Goal: Information Seeking & Learning: Learn about a topic

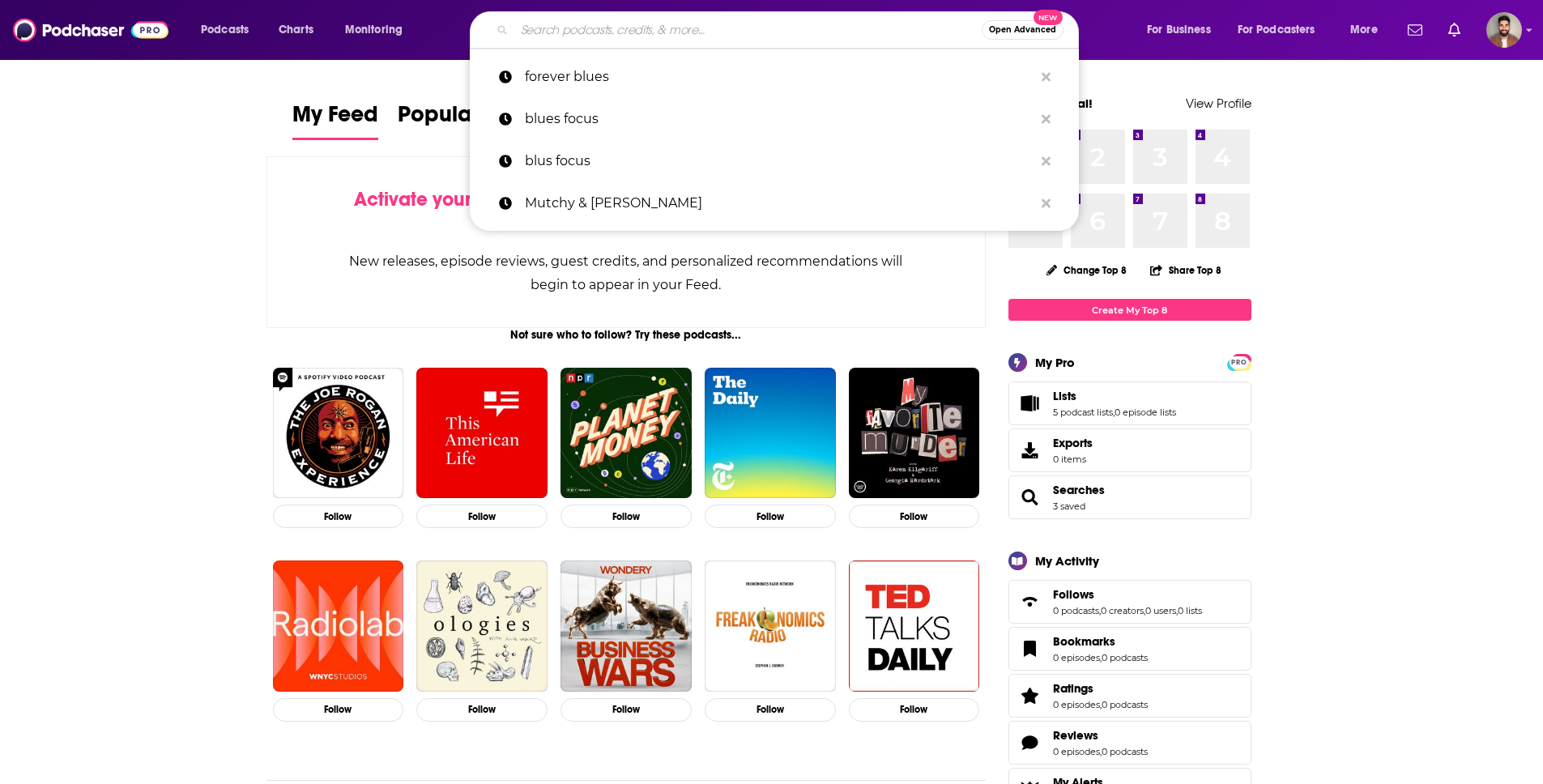
click at [675, 20] on input "Search podcasts, credits, & more..." at bounding box center [748, 29] width 468 height 26
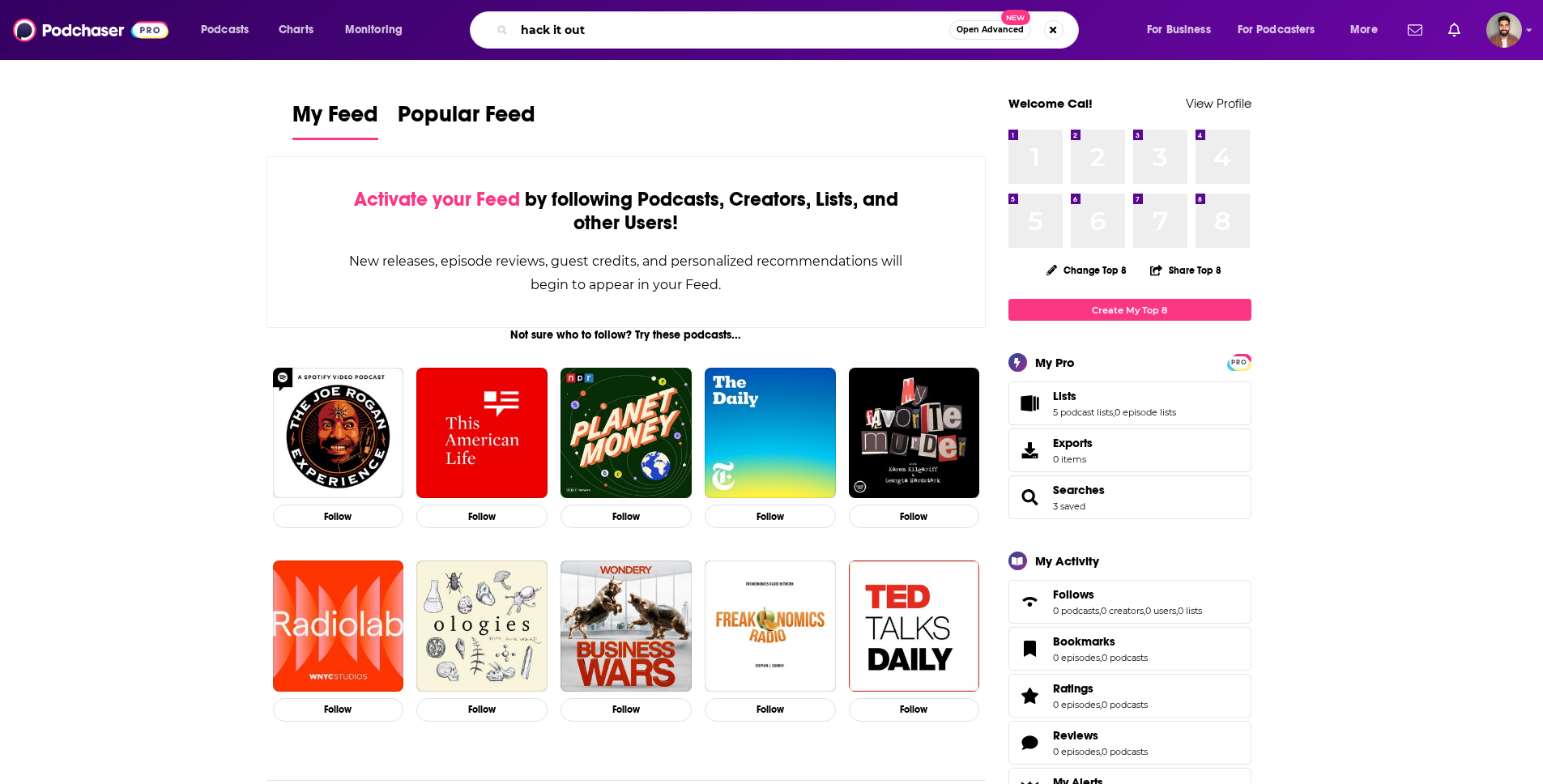
type input "hack it out"
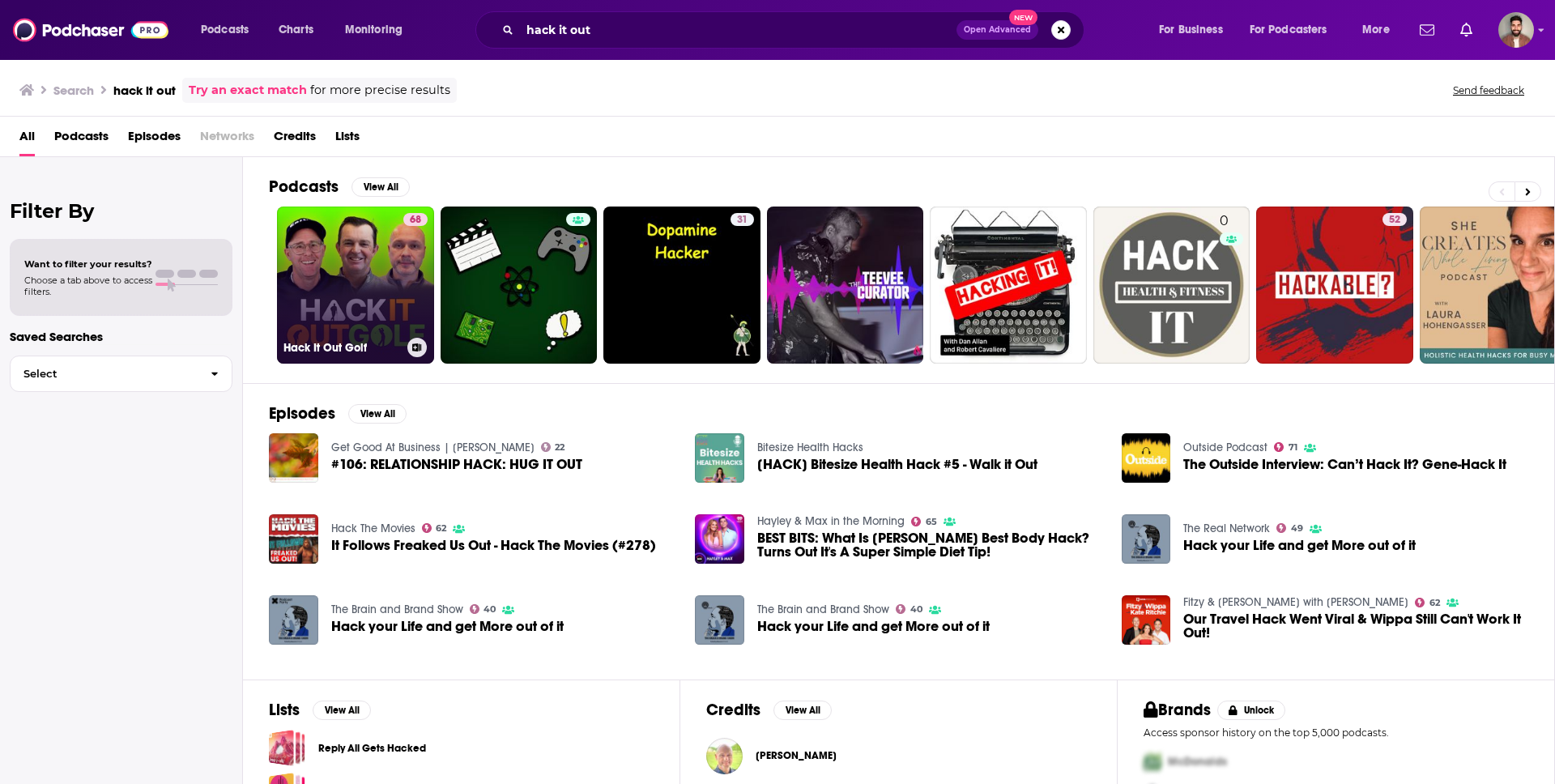
click at [364, 266] on link "68 Hack It Out Golf" at bounding box center [355, 285] width 157 height 157
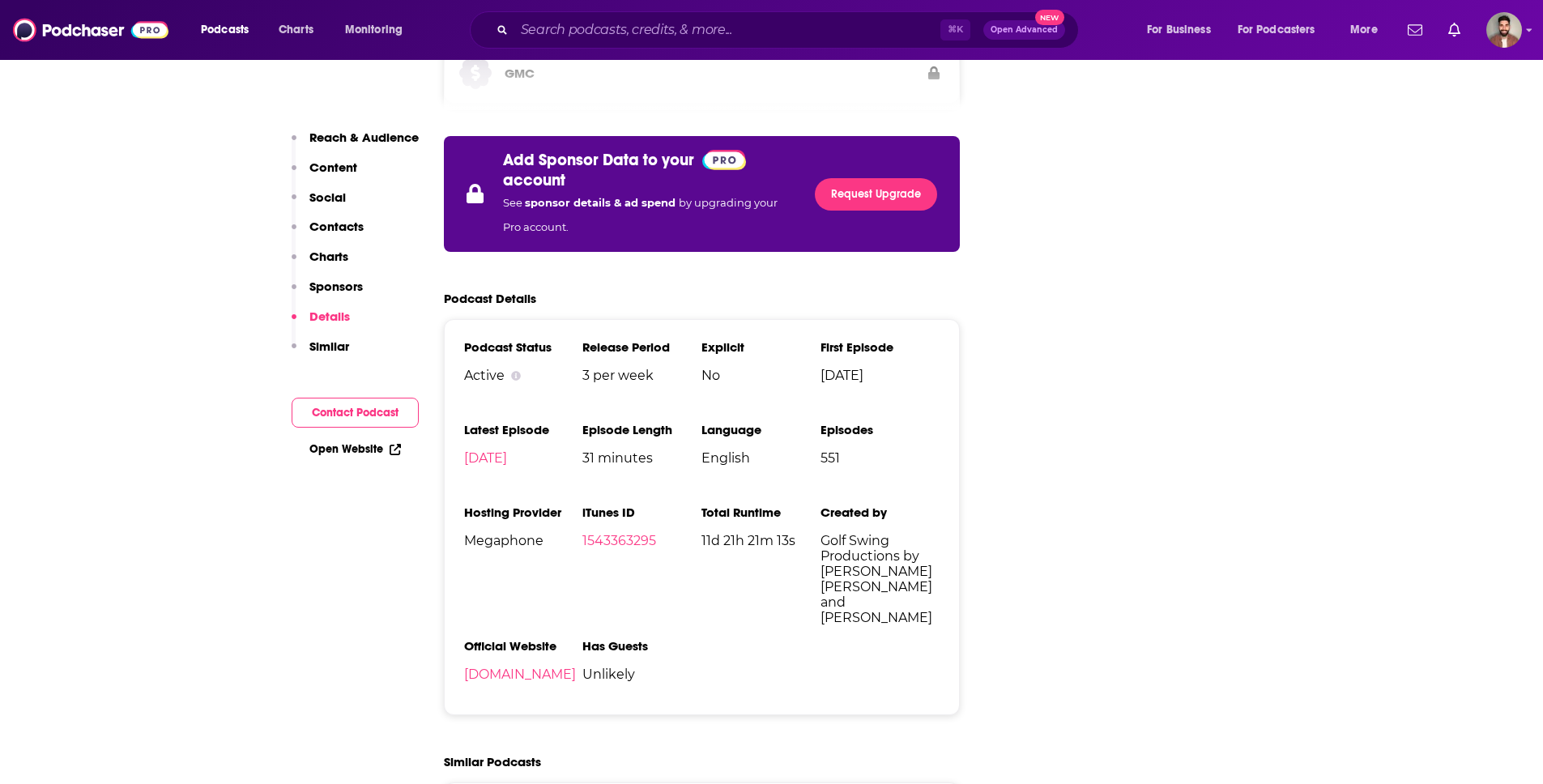
scroll to position [2512, 0]
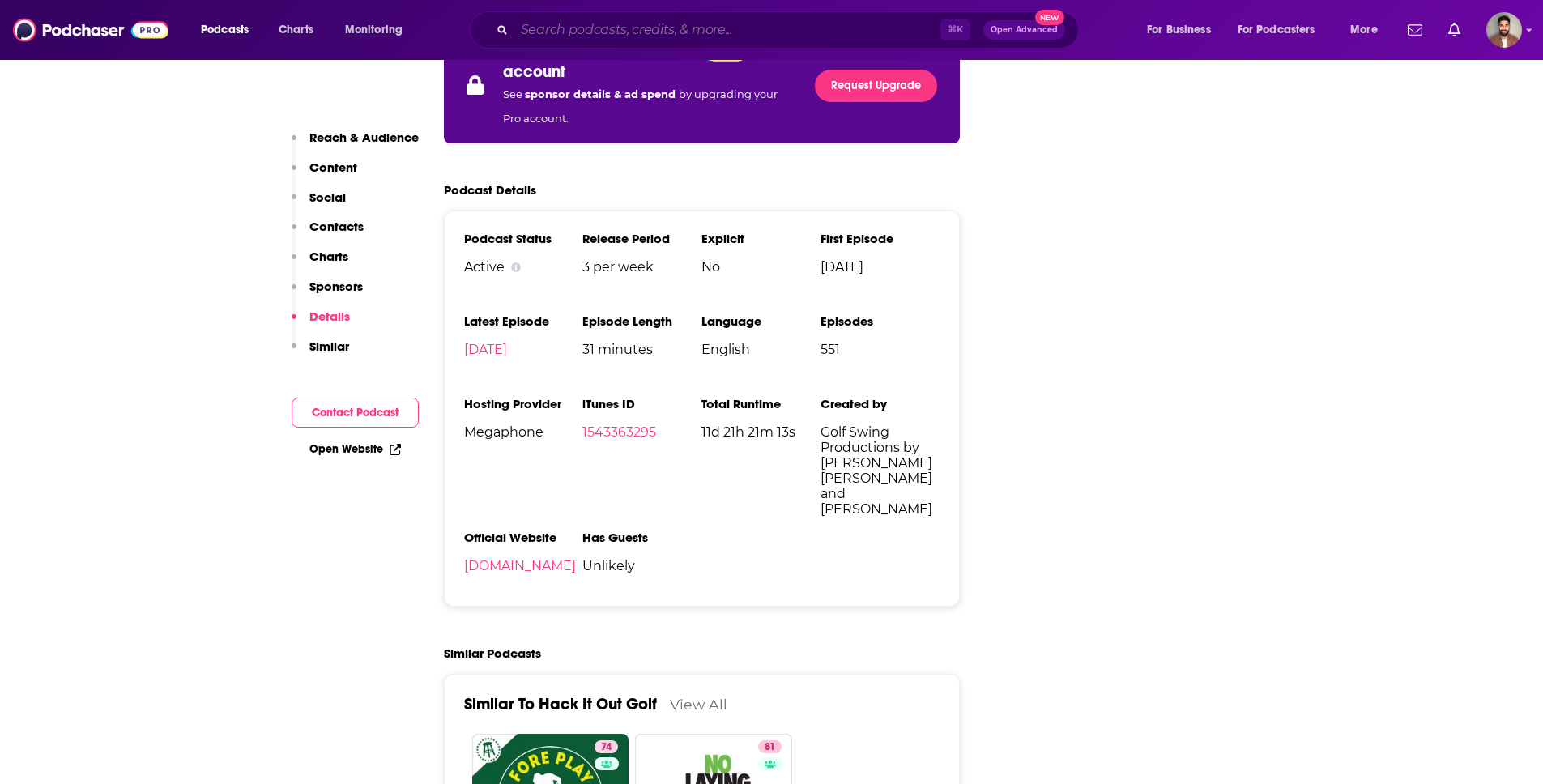
click at [565, 41] on input "Search podcasts, credits, & more..." at bounding box center [727, 29] width 426 height 26
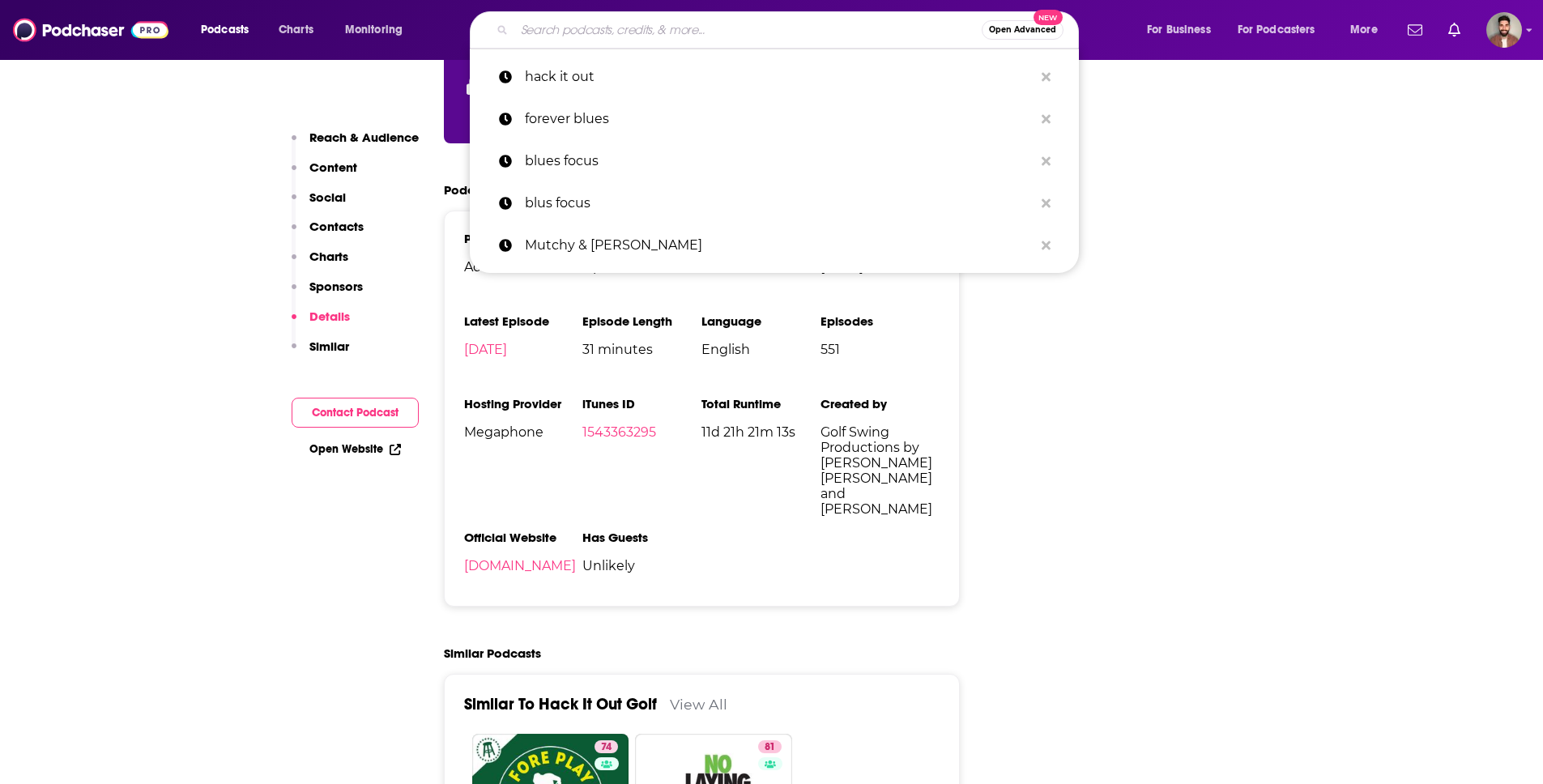
click at [652, 35] on input "Search podcasts, credits, & more..." at bounding box center [748, 29] width 468 height 26
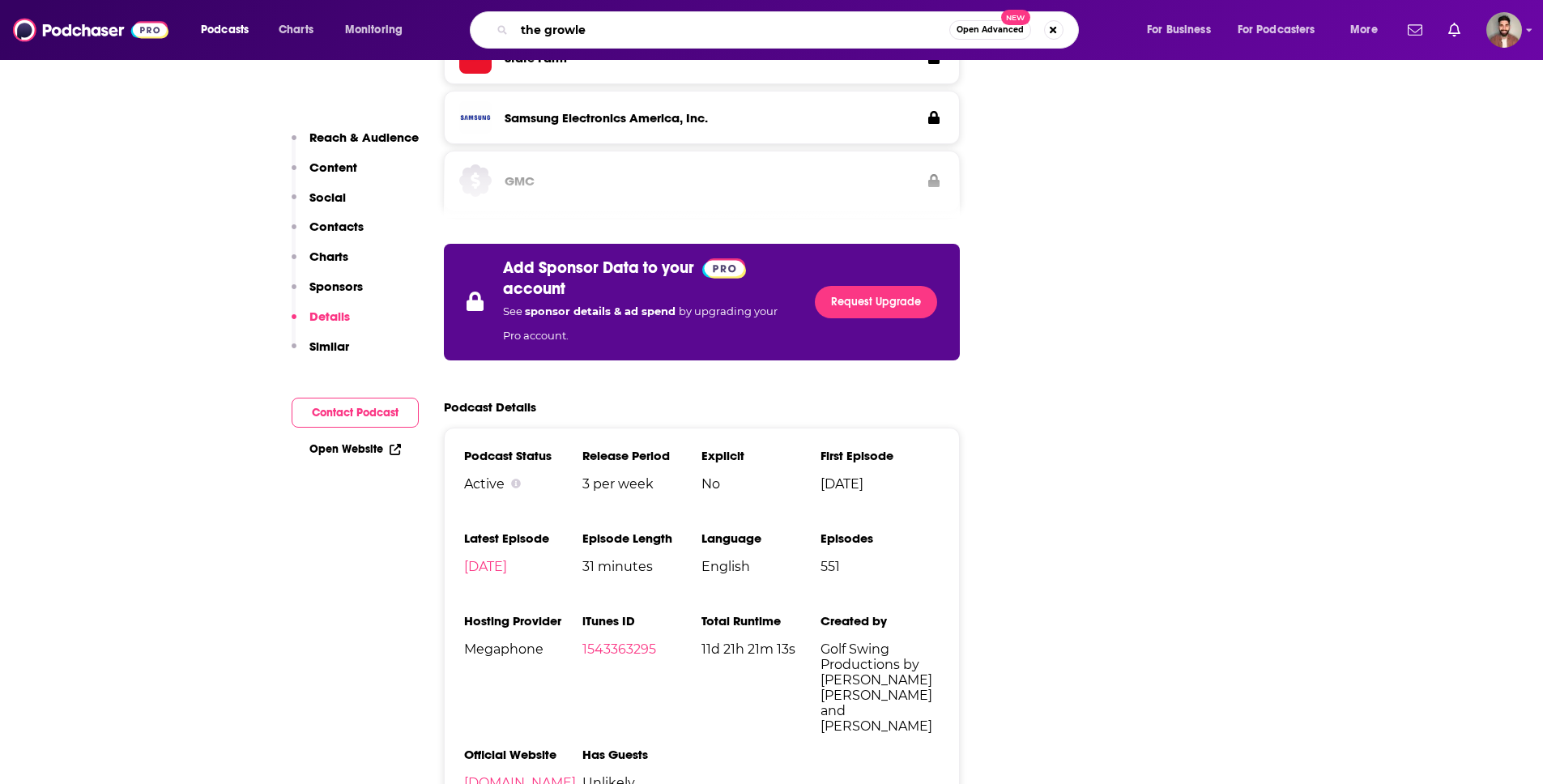
type input "the growler"
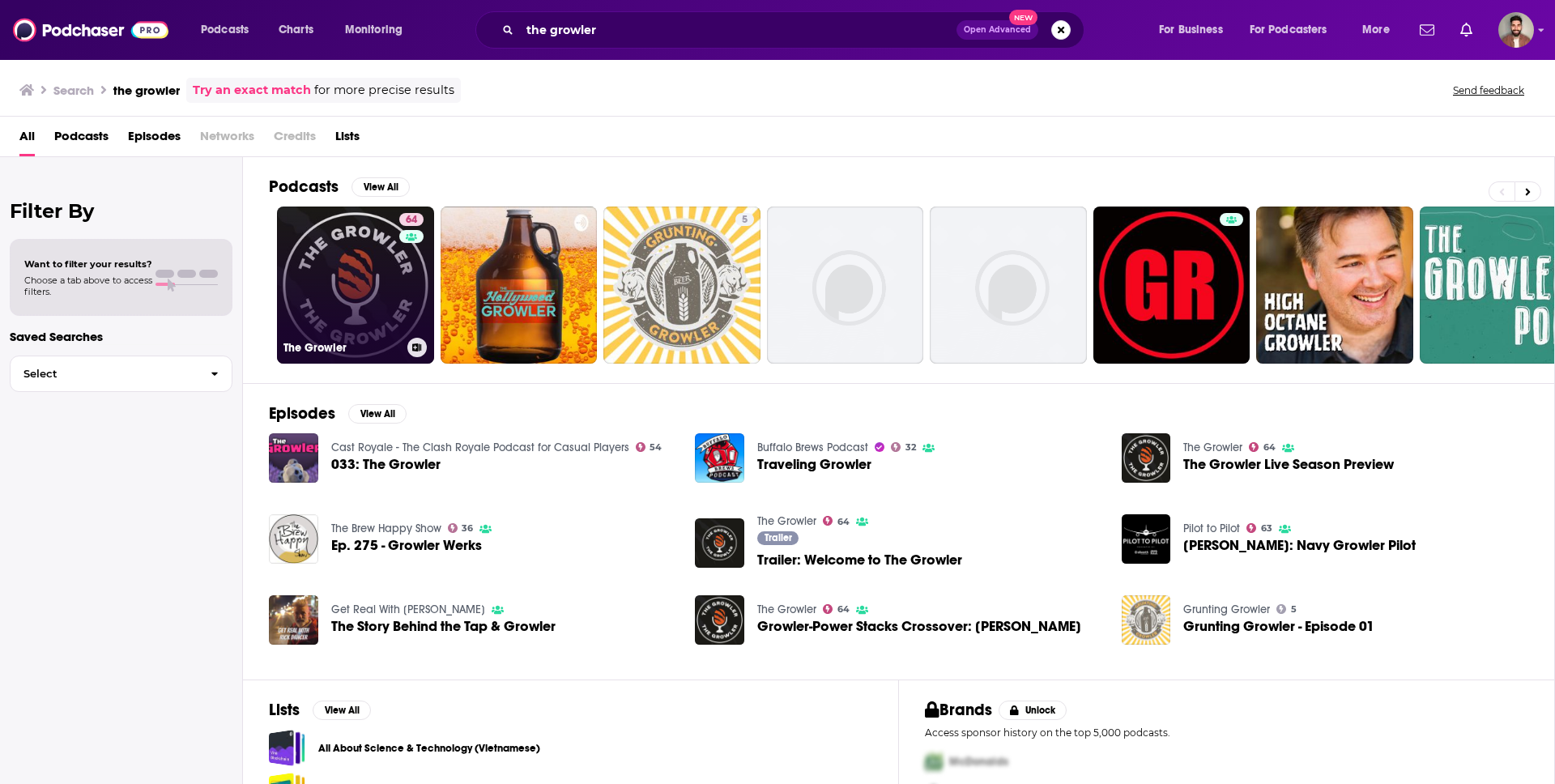
click at [324, 283] on link "64 The Growler" at bounding box center [355, 285] width 157 height 157
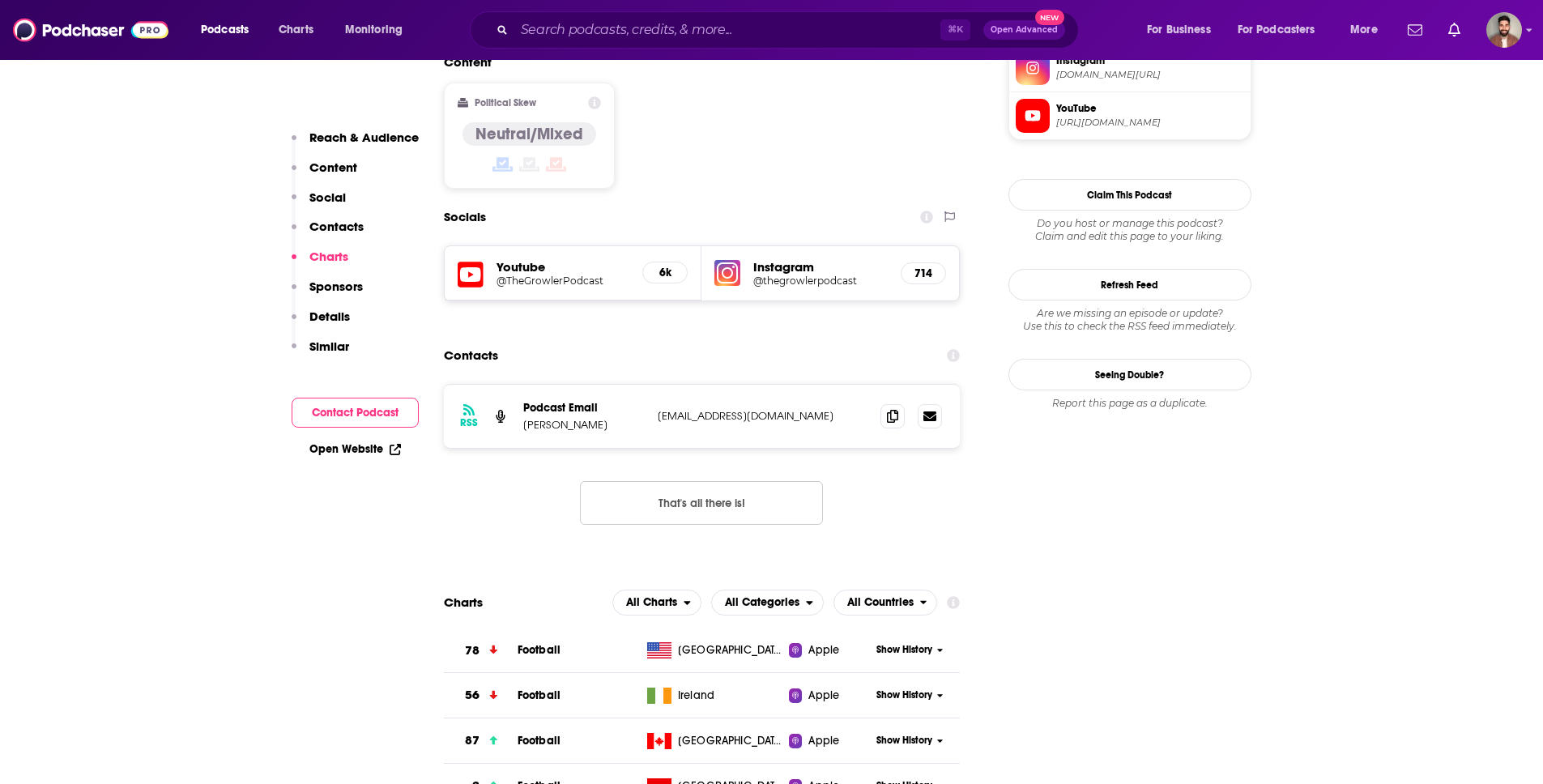
scroll to position [970, 0]
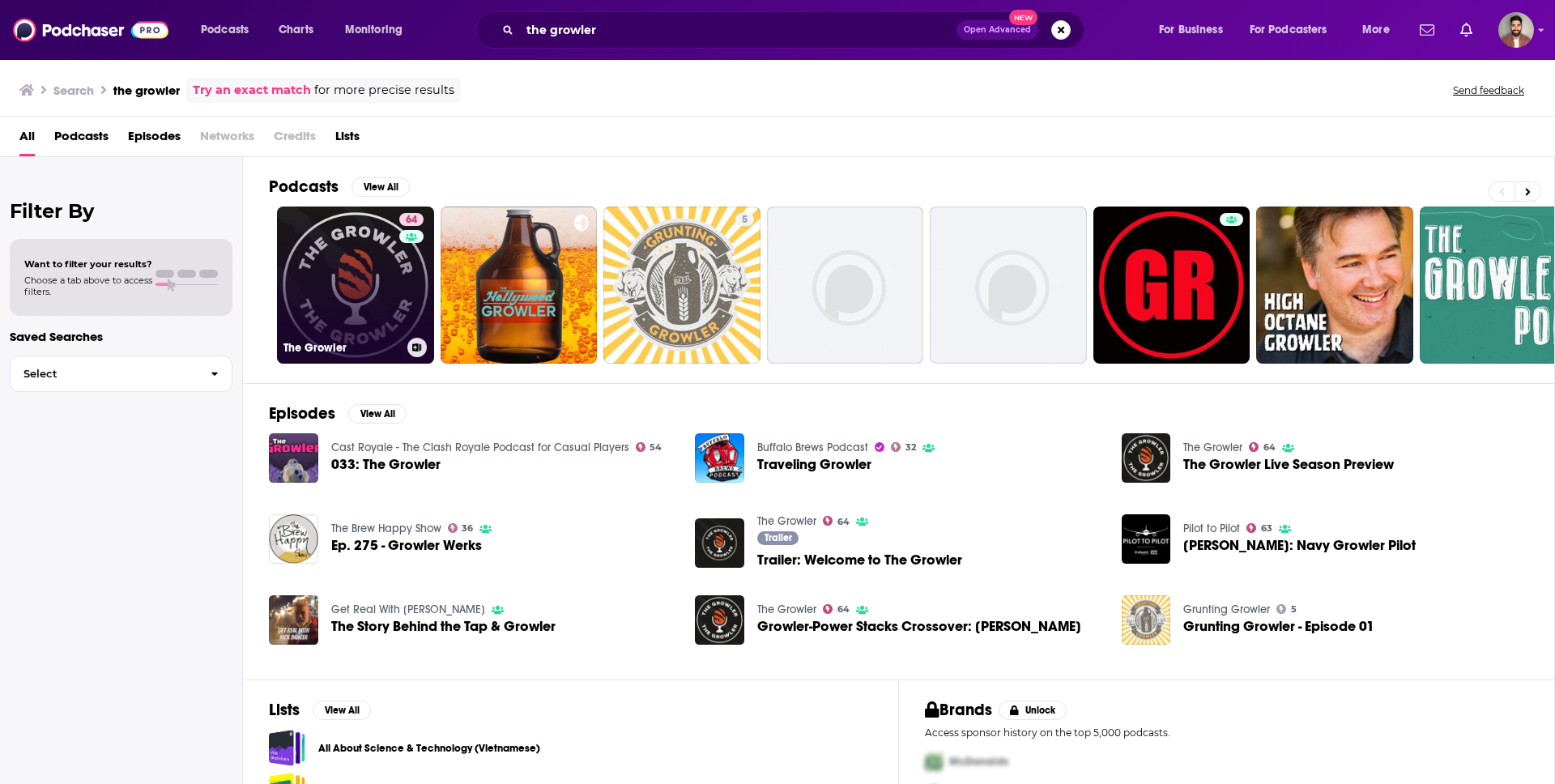
click at [364, 295] on link "64 The Growler" at bounding box center [355, 285] width 157 height 157
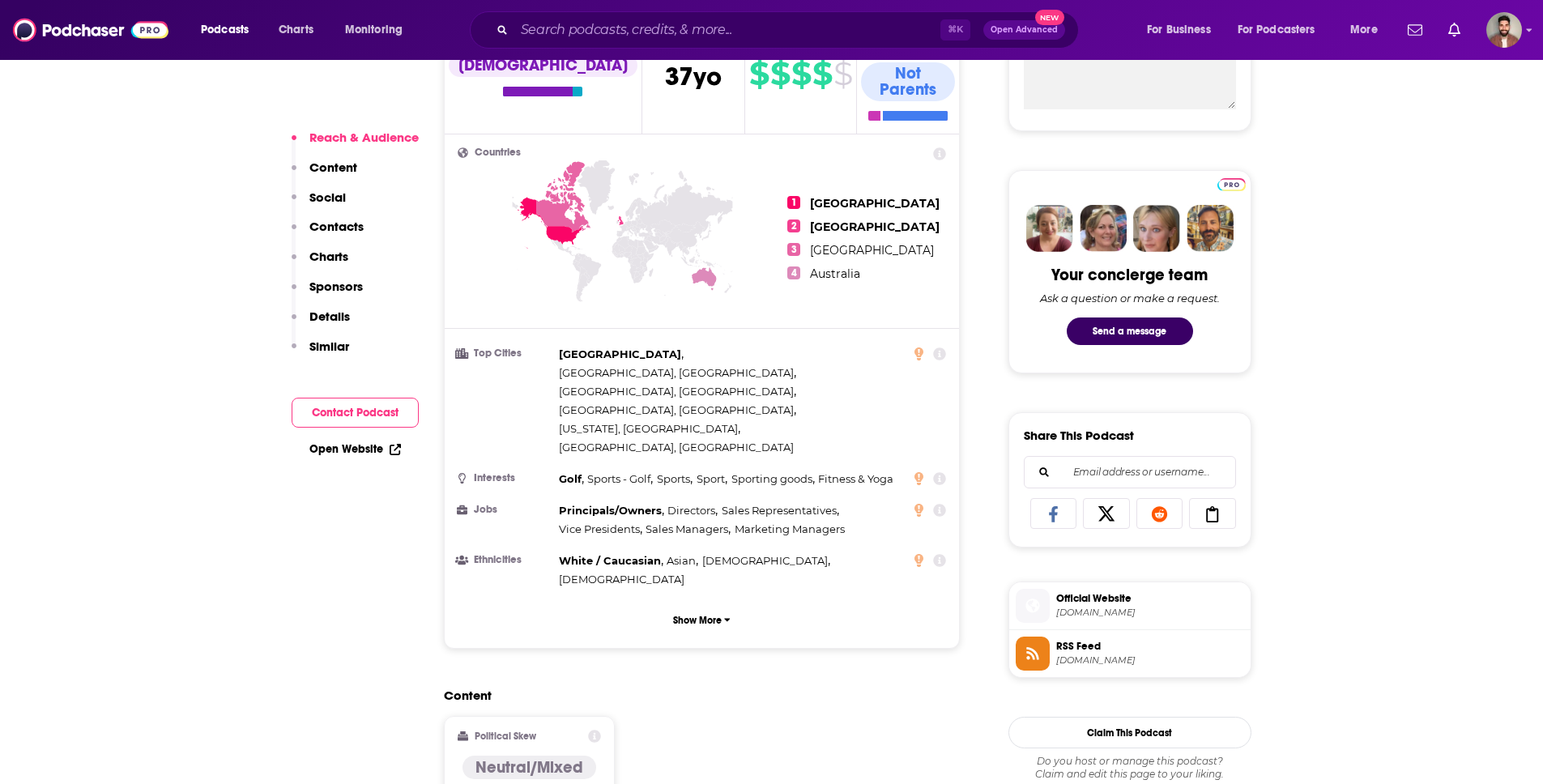
scroll to position [614, 0]
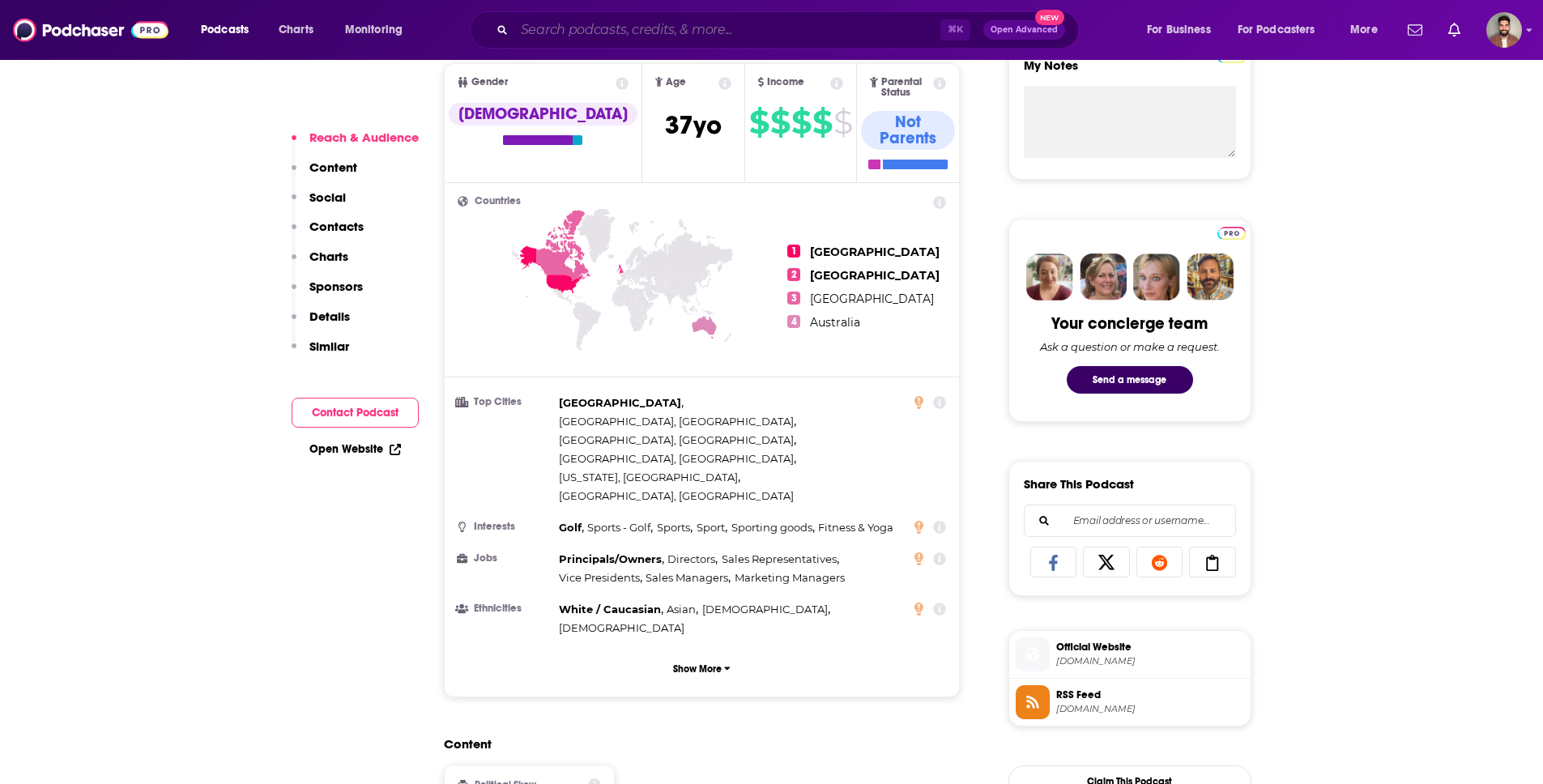
click at [630, 36] on input "Search podcasts, credits, & more..." at bounding box center [727, 29] width 426 height 26
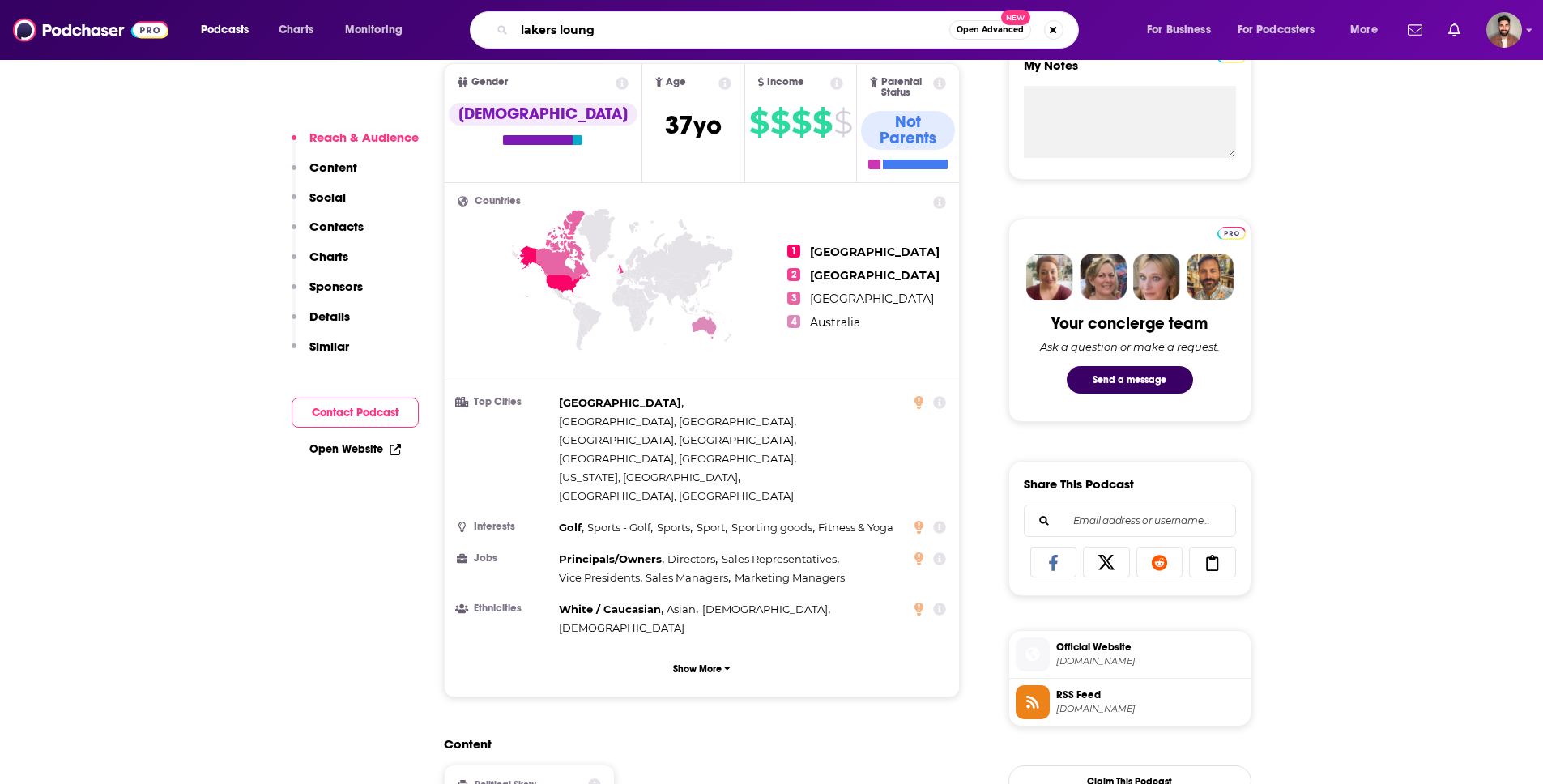
type input "lakers lounge"
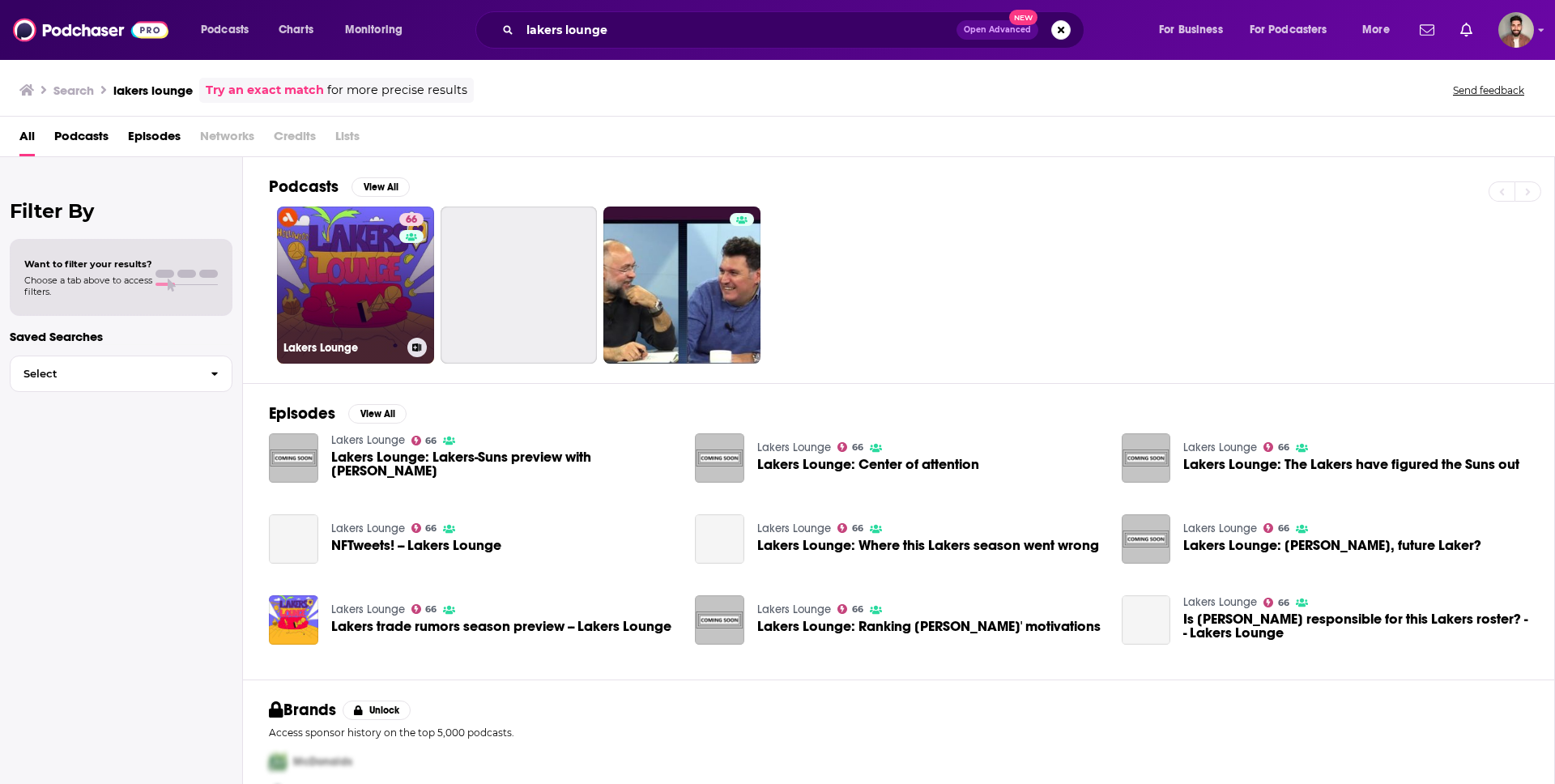
click at [380, 276] on link "66 Lakers Lounge" at bounding box center [355, 285] width 157 height 157
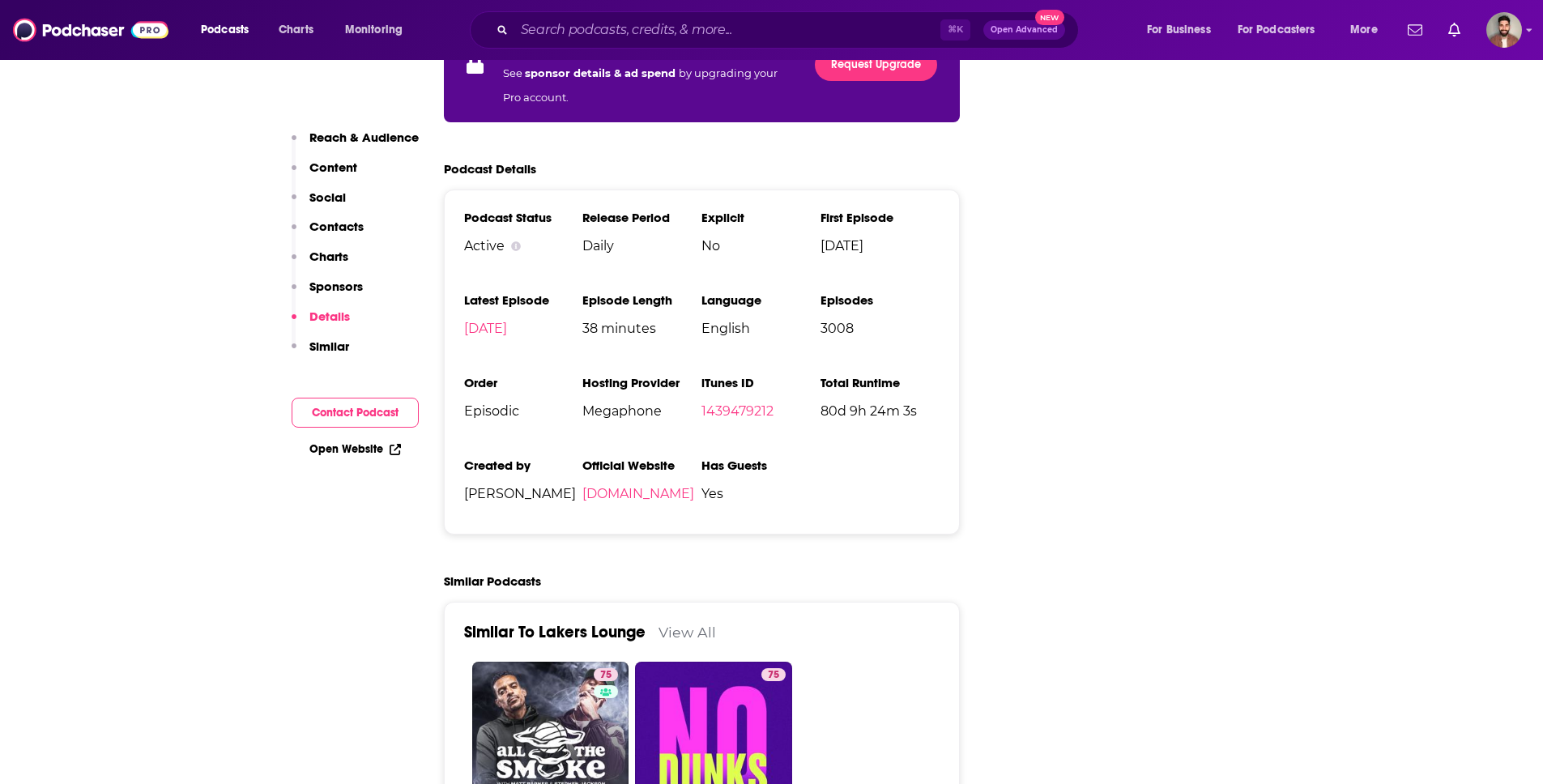
scroll to position [2558, 0]
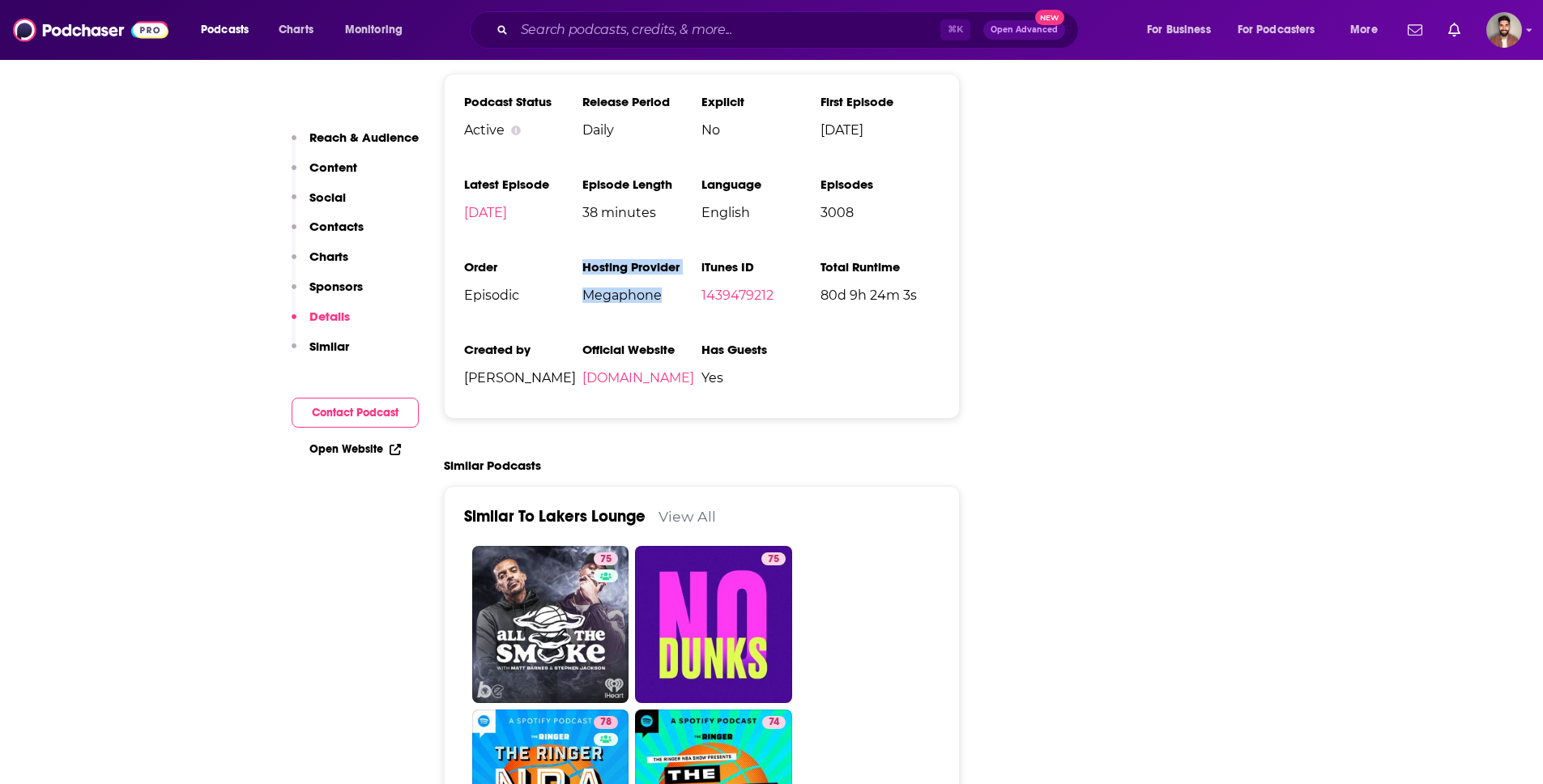
drag, startPoint x: 576, startPoint y: 218, endPoint x: 667, endPoint y: 219, distance: 91.0
click at [667, 219] on ul "Podcast Status Active Release Period Daily Explicit No First Episode [DATE] Lat…" at bounding box center [702, 246] width 476 height 305
click at [667, 287] on span "Megaphone" at bounding box center [642, 295] width 119 height 15
drag, startPoint x: 666, startPoint y: 219, endPoint x: 571, endPoint y: 221, distance: 95.0
click at [571, 221] on ul "Podcast Status Active Release Period Daily Explicit No First Episode [DATE] Lat…" at bounding box center [702, 246] width 476 height 305
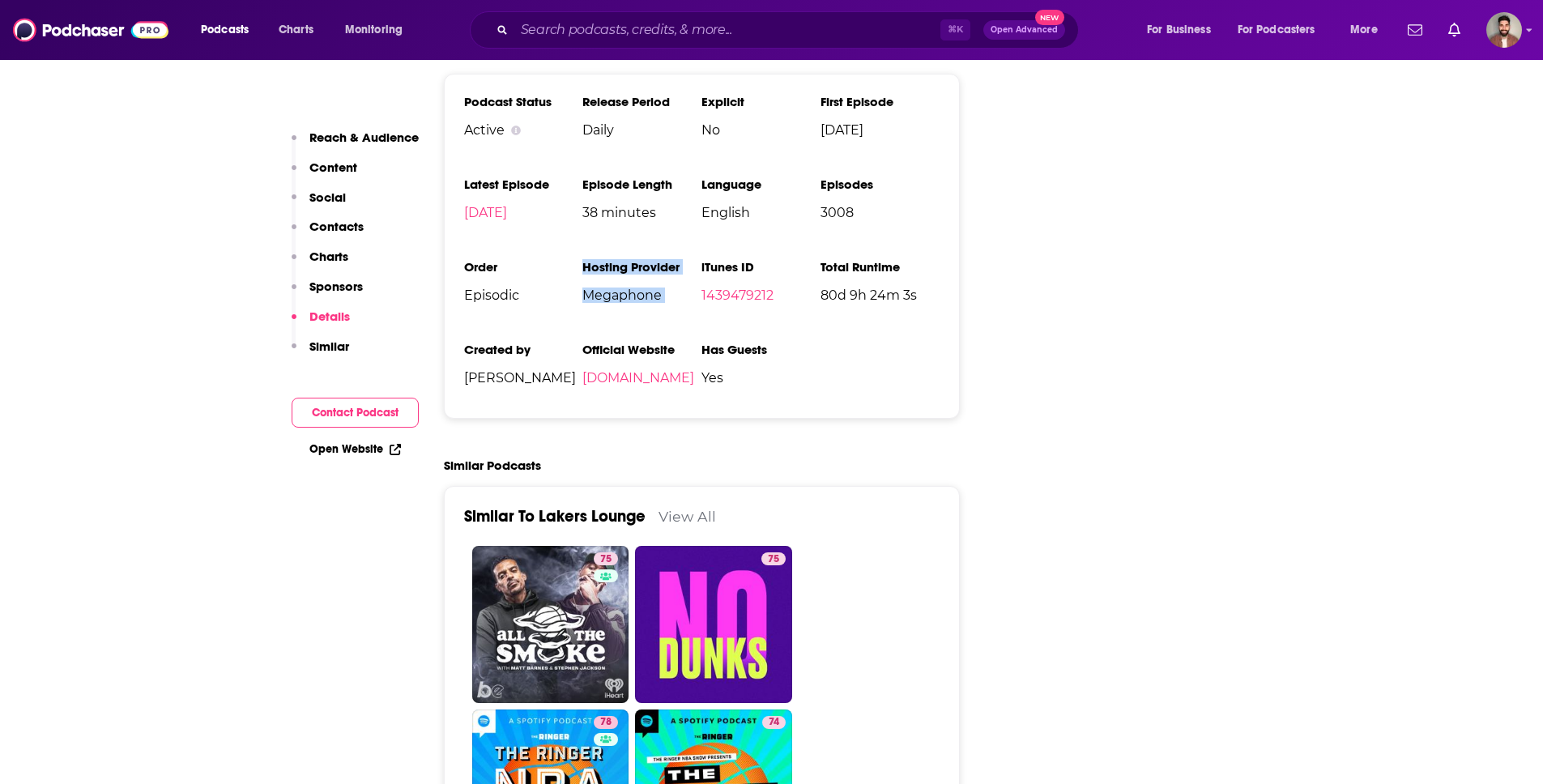
click at [615, 287] on span "Megaphone" at bounding box center [642, 295] width 119 height 15
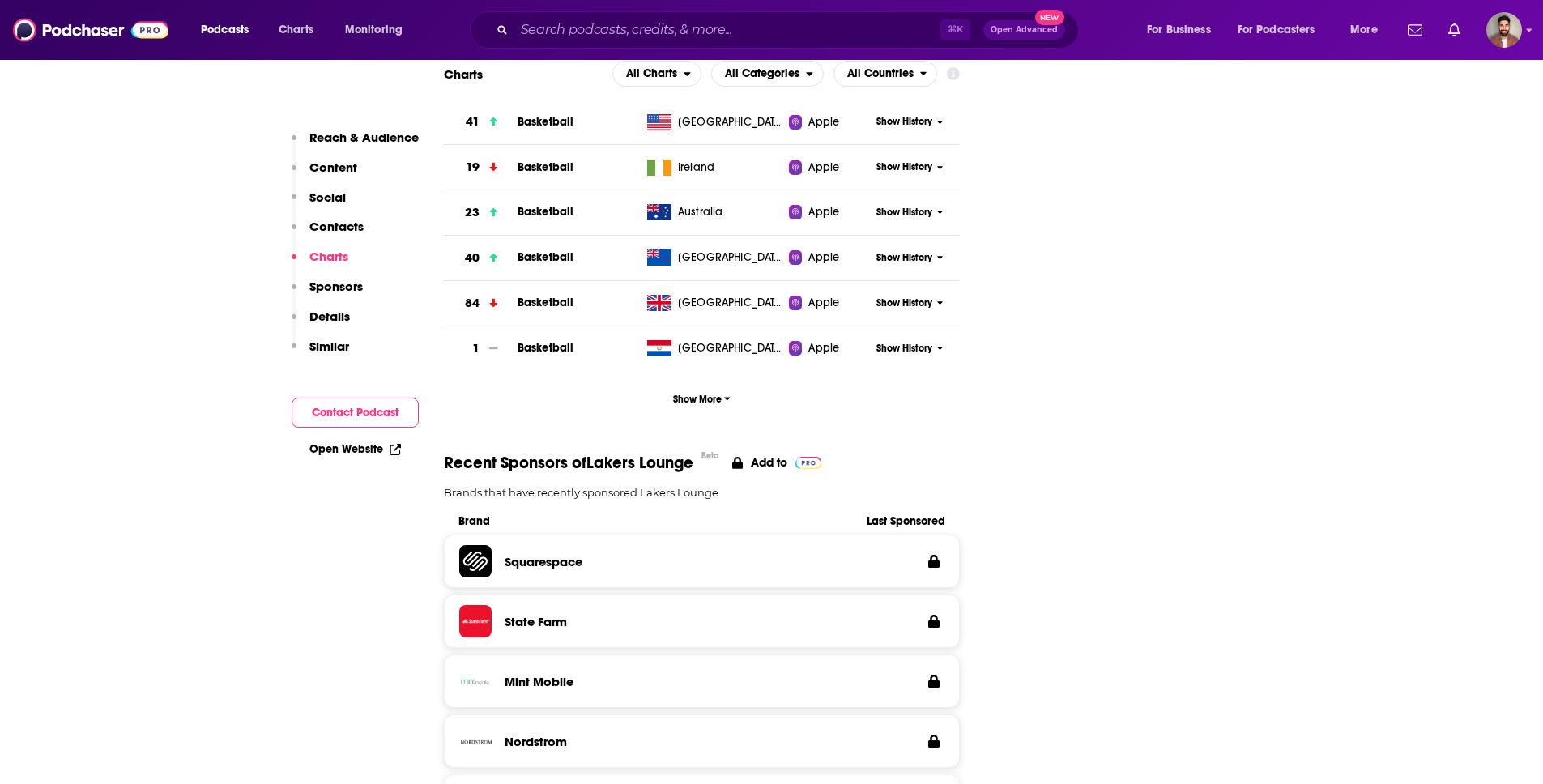
scroll to position [1474, 0]
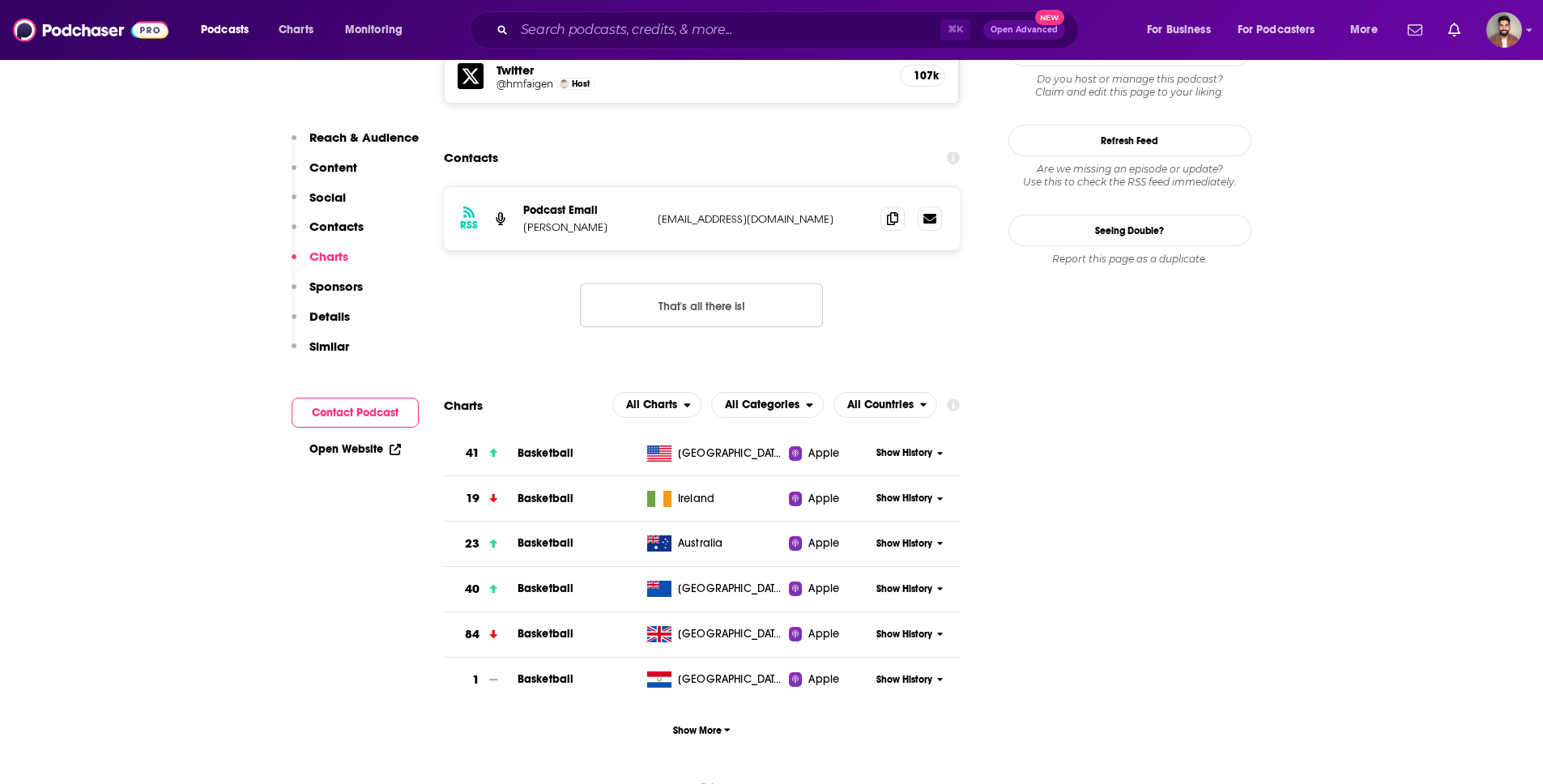
click at [912, 446] on span "Show History" at bounding box center [904, 452] width 56 height 13
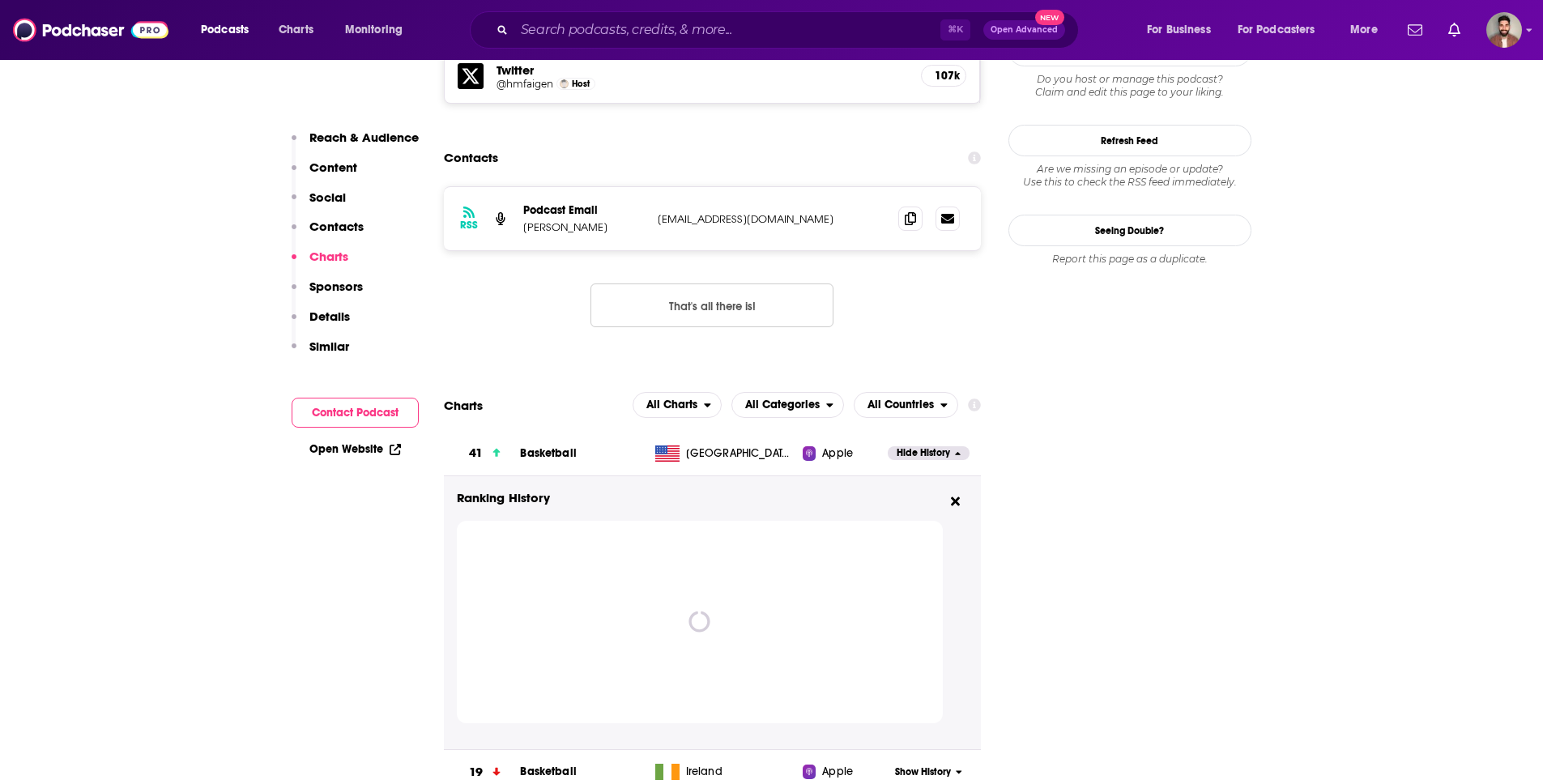
click at [912, 446] on span "Hide History" at bounding box center [923, 452] width 54 height 13
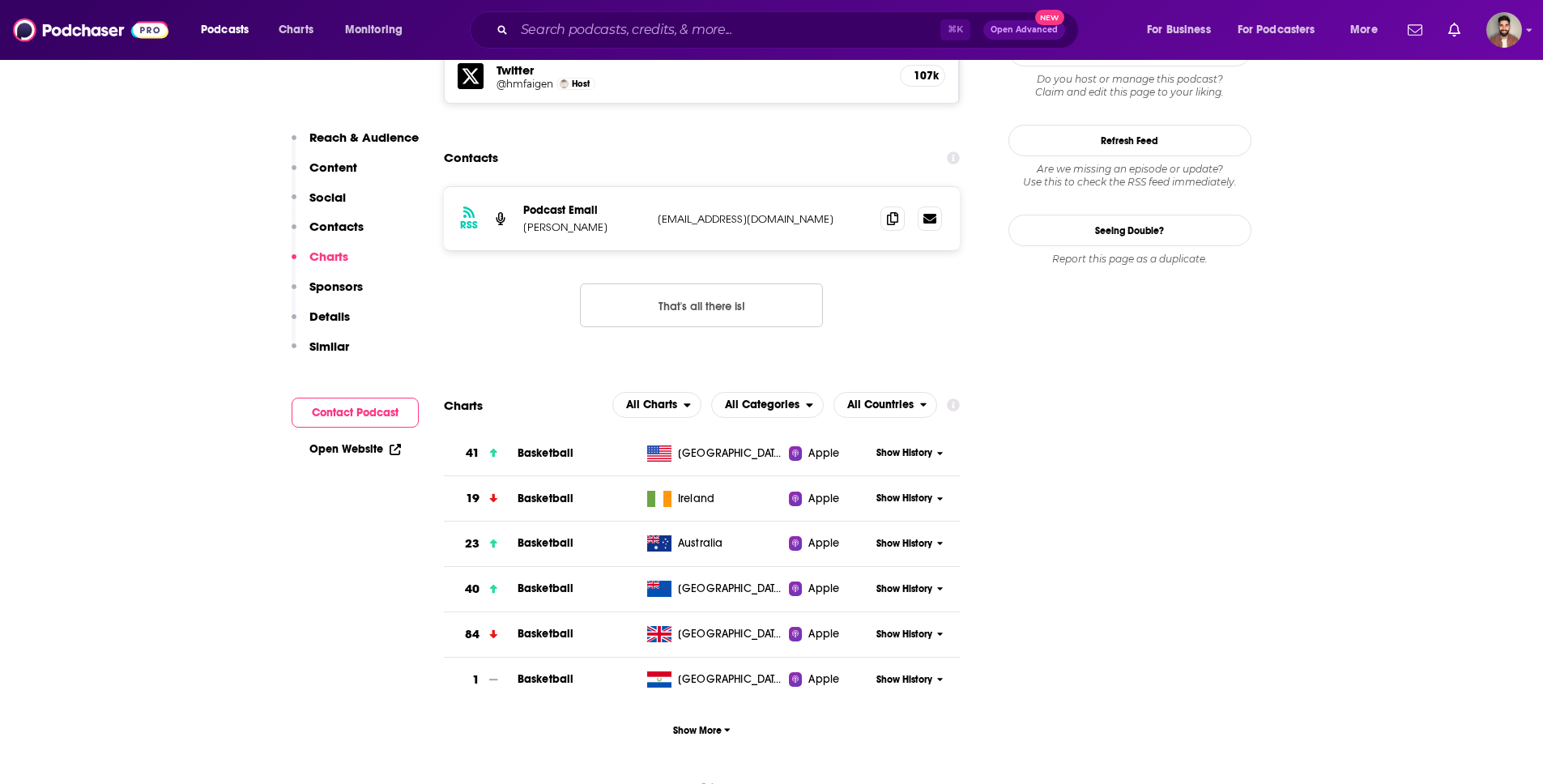
click at [912, 446] on span "Show History" at bounding box center [904, 452] width 56 height 13
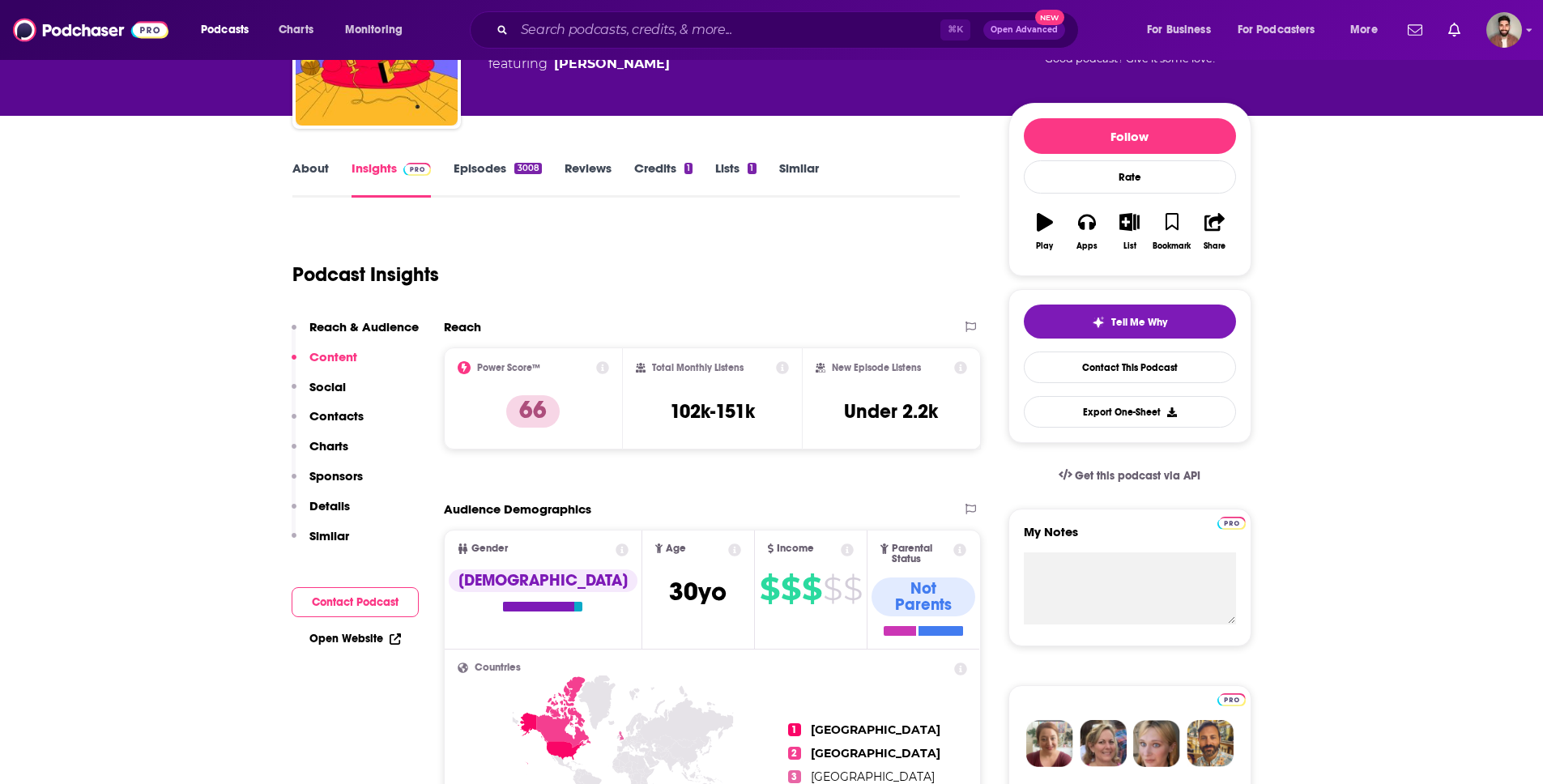
scroll to position [0, 0]
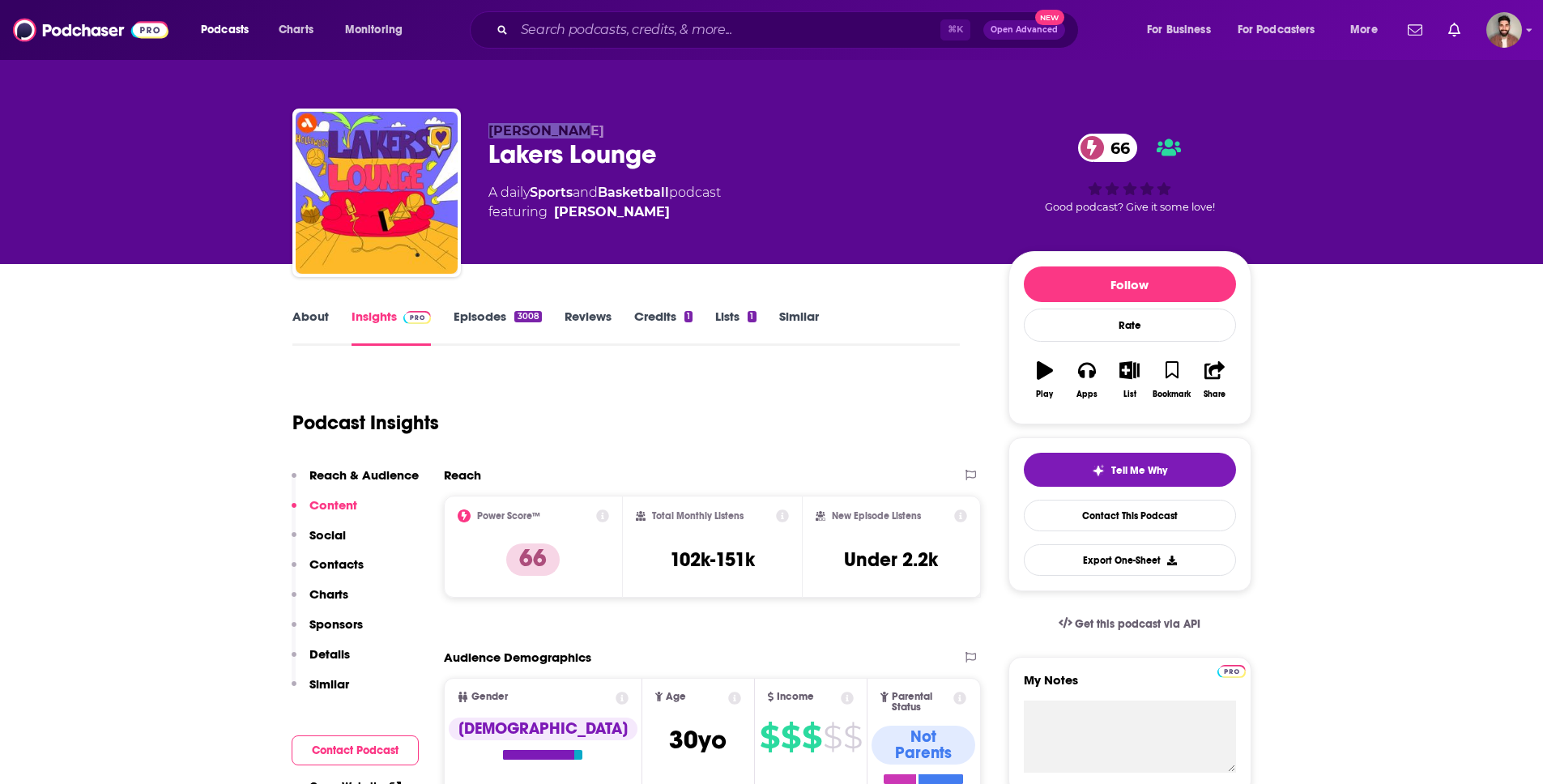
drag, startPoint x: 489, startPoint y: 124, endPoint x: 594, endPoint y: 126, distance: 105.0
click at [594, 126] on p "[PERSON_NAME]" at bounding box center [735, 131] width 494 height 15
click at [587, 133] on p "[PERSON_NAME]" at bounding box center [735, 131] width 494 height 15
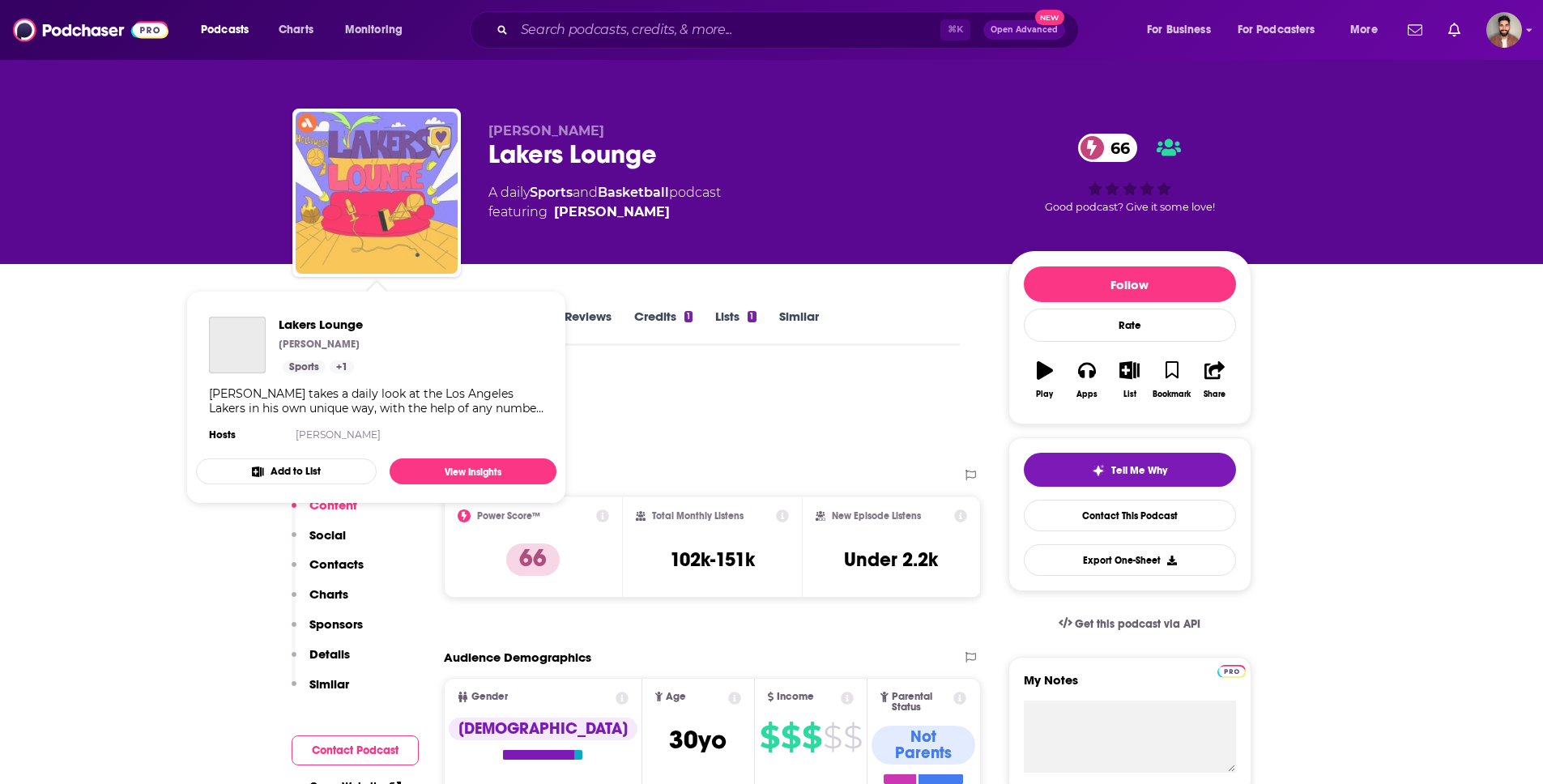
click at [330, 129] on img "Lakers Lounge" at bounding box center [376, 192] width 162 height 162
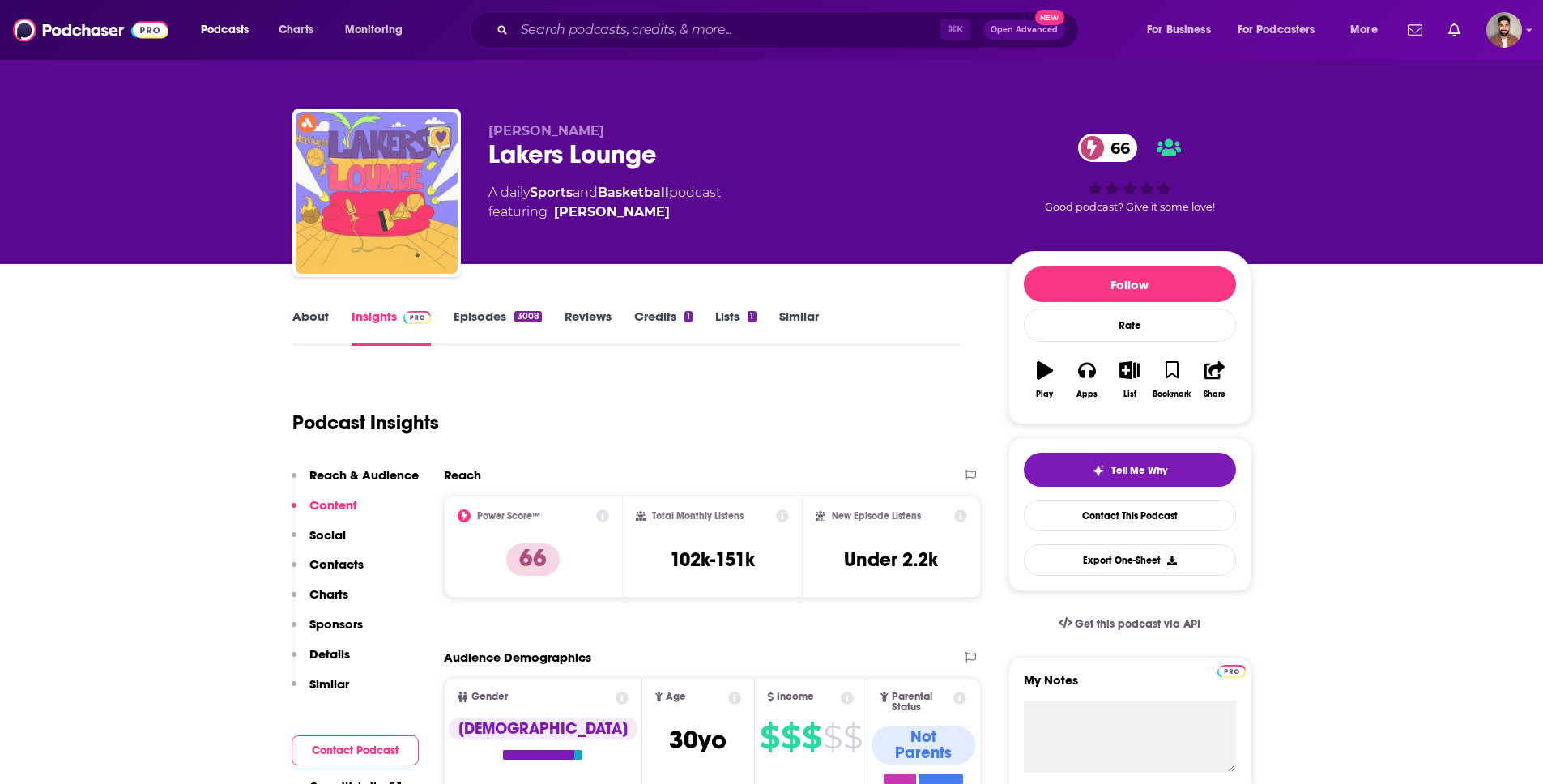
click at [301, 124] on img "Lakers Lounge" at bounding box center [376, 192] width 162 height 162
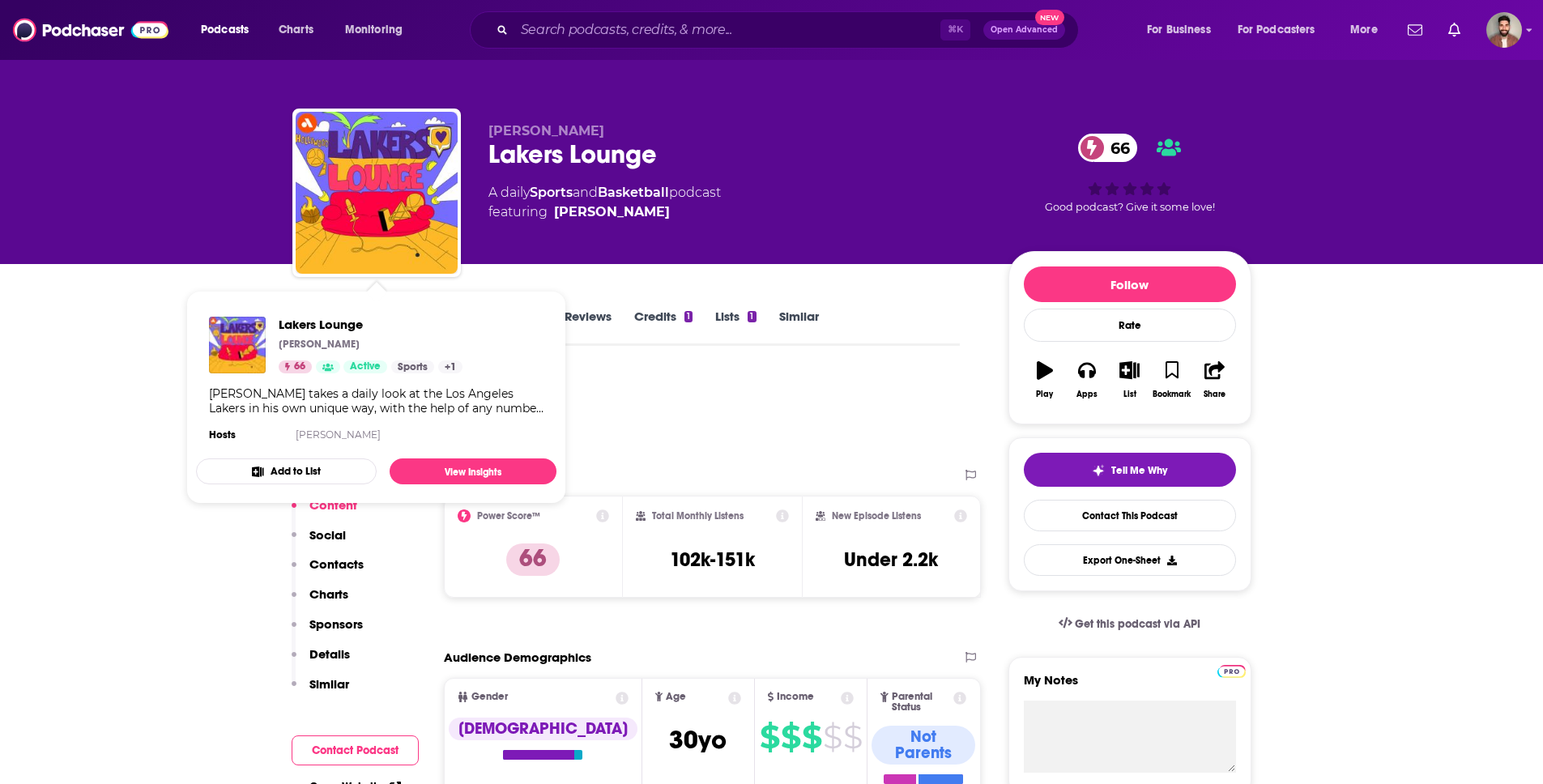
click at [203, 326] on div "Lakers Lounge [PERSON_NAME] 66 Active Sports + 1 [PERSON_NAME] takes a daily lo…" at bounding box center [375, 381] width 360 height 154
click at [565, 149] on div "Lakers Lounge 66" at bounding box center [735, 154] width 494 height 32
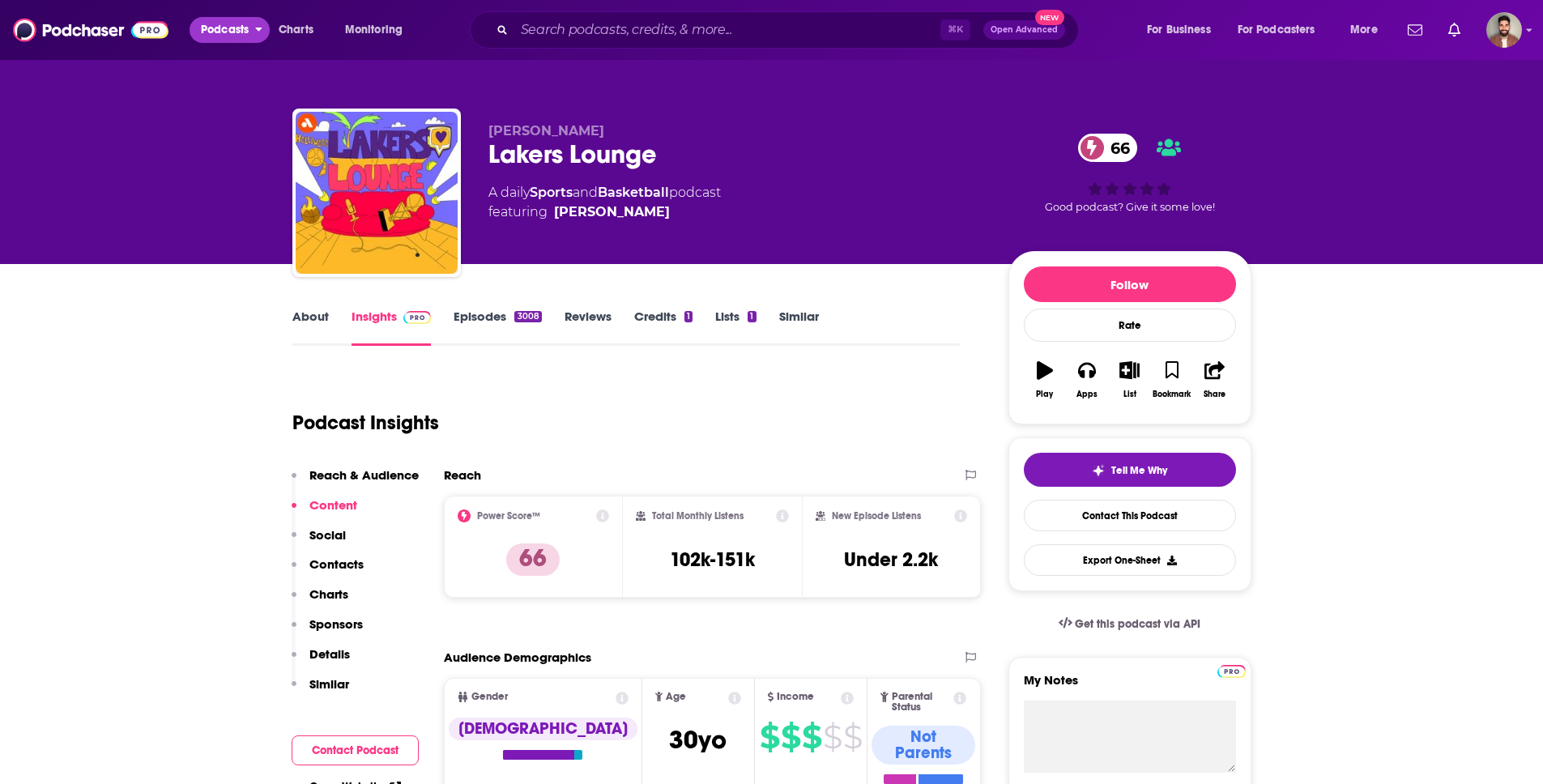
click at [257, 32] on icon "open menu" at bounding box center [259, 27] width 8 height 12
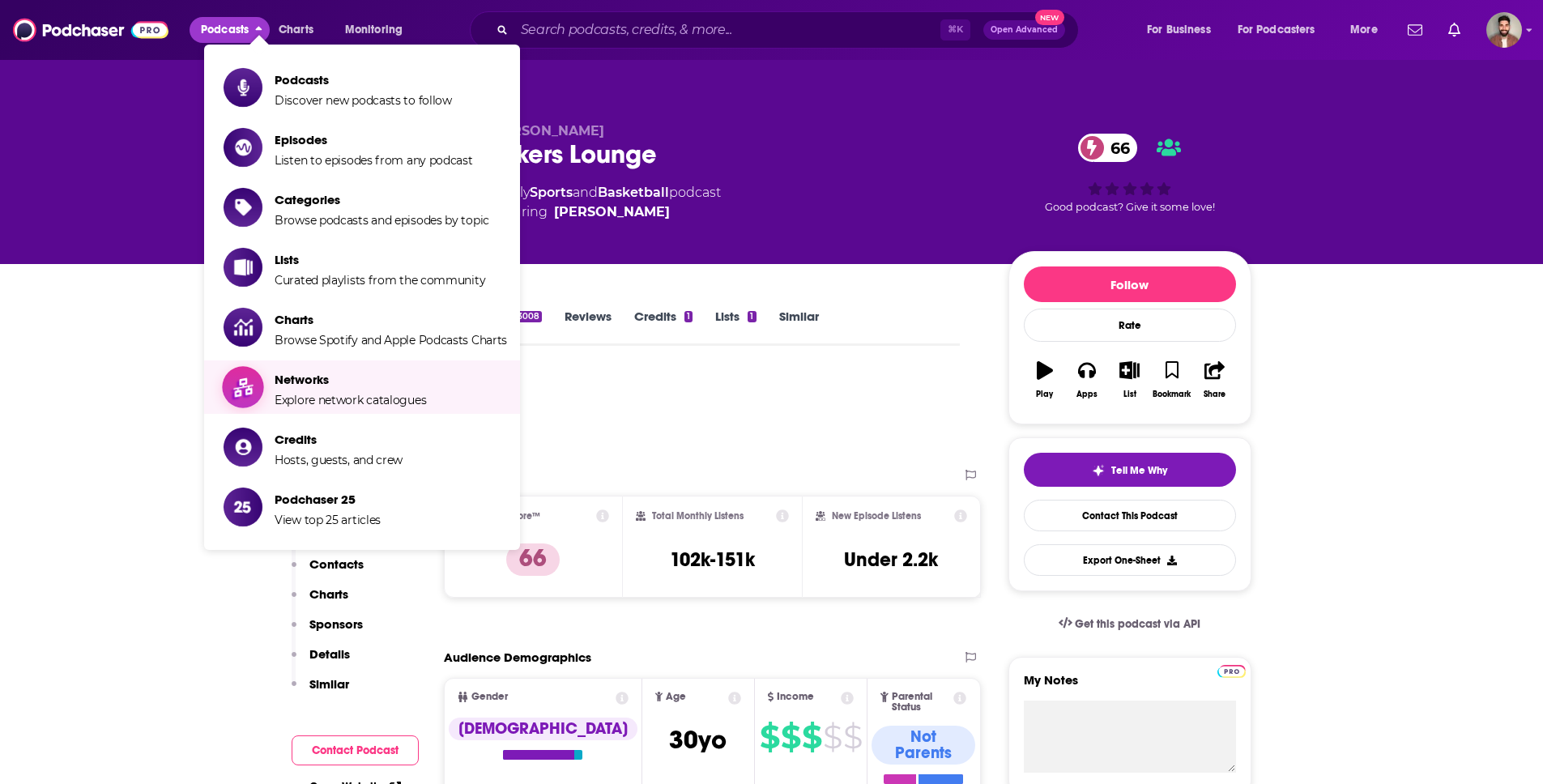
click at [369, 393] on span "Explore network catalogues" at bounding box center [350, 400] width 151 height 14
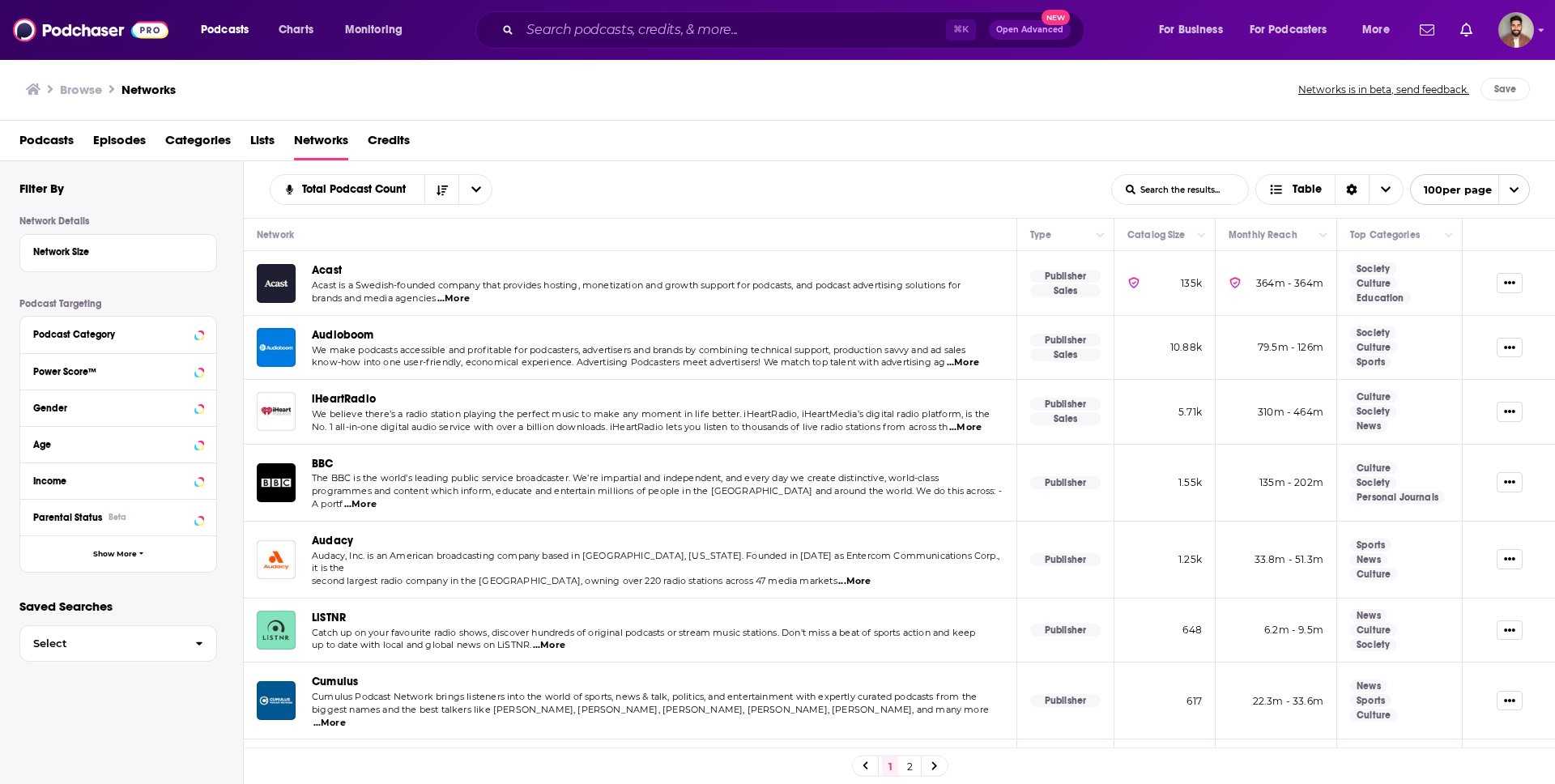
click at [335, 534] on span "Audacy" at bounding box center [332, 541] width 41 height 13
